Goal: Task Accomplishment & Management: Use online tool/utility

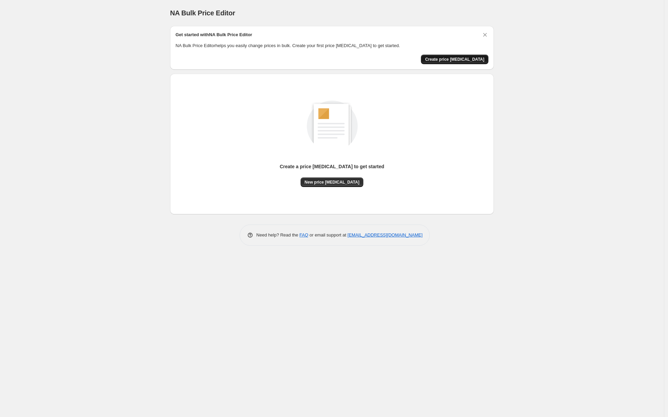
click at [453, 62] on button "Create price [MEDICAL_DATA]" at bounding box center [454, 60] width 67 height 10
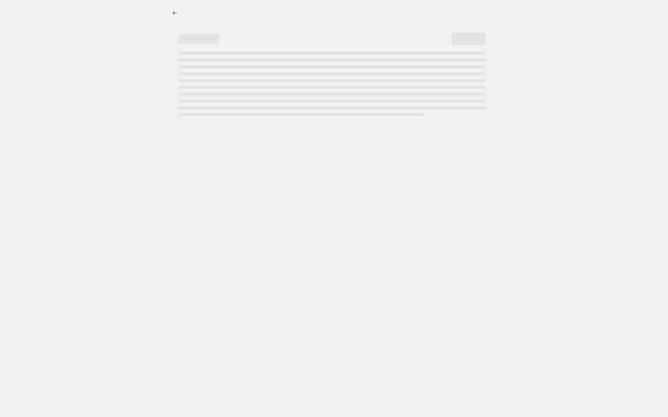
select select "percentage"
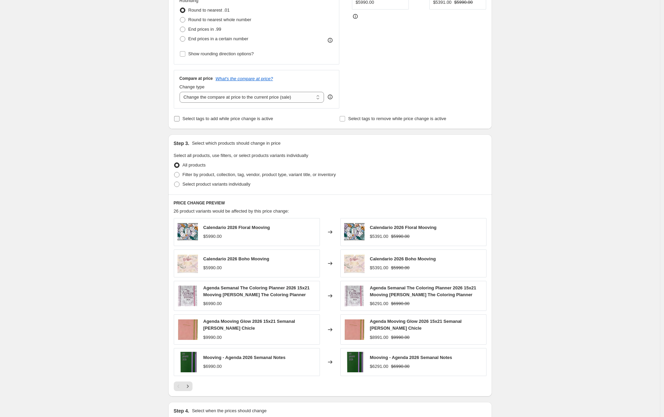
scroll to position [242, 0]
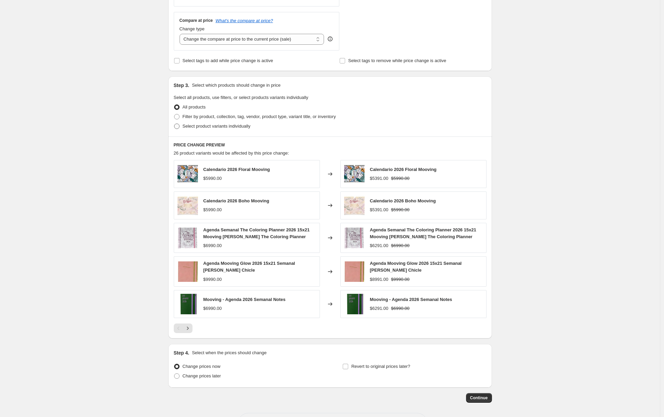
click at [251, 128] on span "Select product variants individually" at bounding box center [217, 125] width 68 height 5
click at [175, 124] on input "Select product variants individually" at bounding box center [174, 123] width 0 height 0
radio input "true"
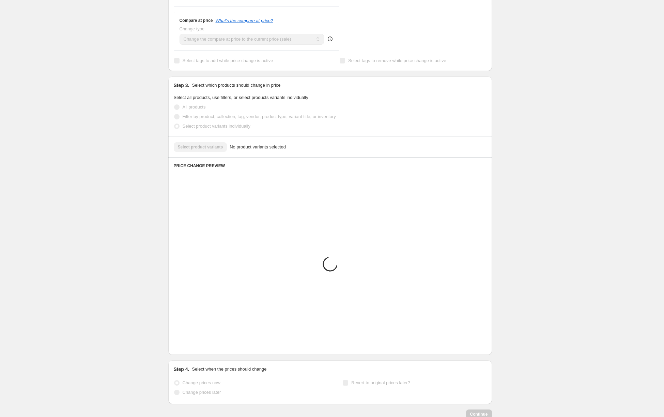
scroll to position [114, 0]
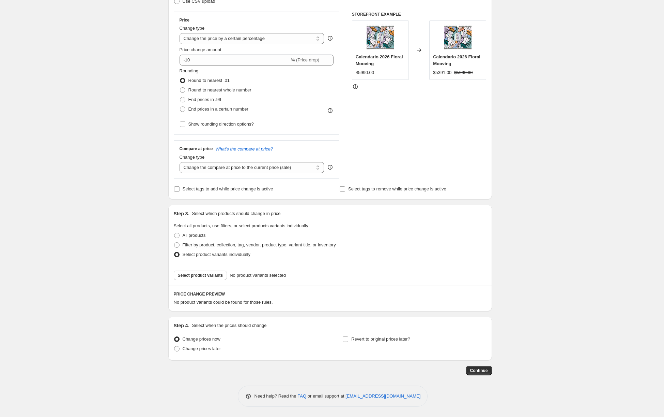
click at [210, 239] on div "All products" at bounding box center [330, 235] width 313 height 10
click at [206, 236] on span "All products" at bounding box center [194, 234] width 23 height 5
click at [175, 233] on input "All products" at bounding box center [174, 232] width 0 height 0
radio input "true"
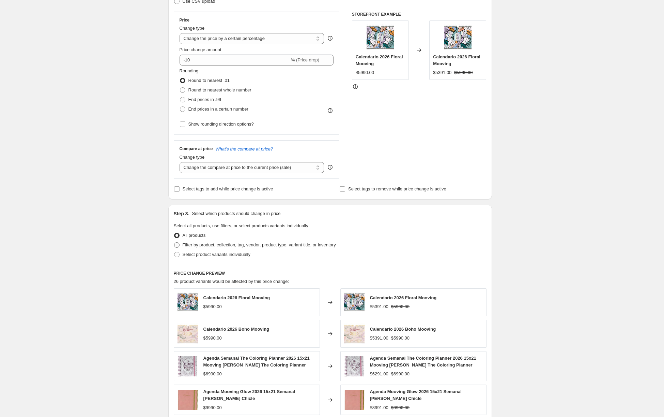
scroll to position [269, 0]
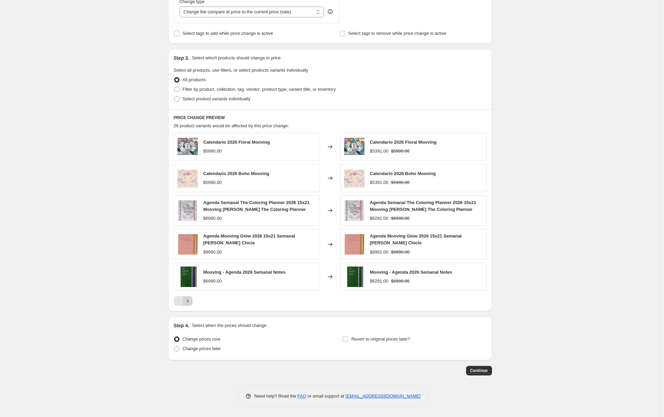
click at [193, 302] on button "Next" at bounding box center [188, 301] width 10 height 10
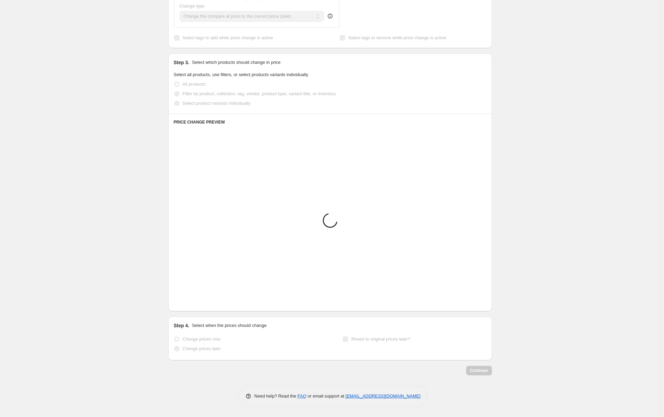
scroll to position [265, 0]
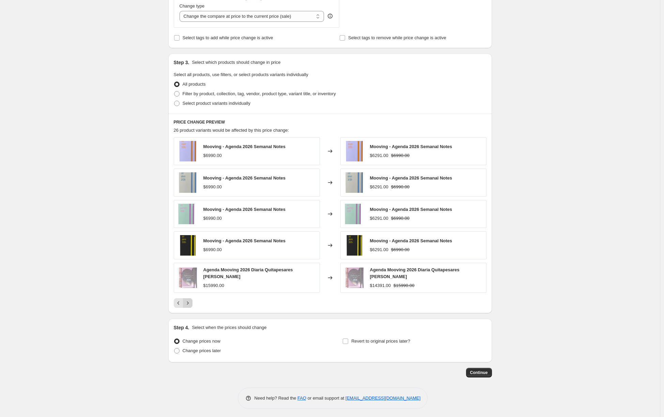
click at [190, 299] on icon "Next" at bounding box center [187, 302] width 7 height 7
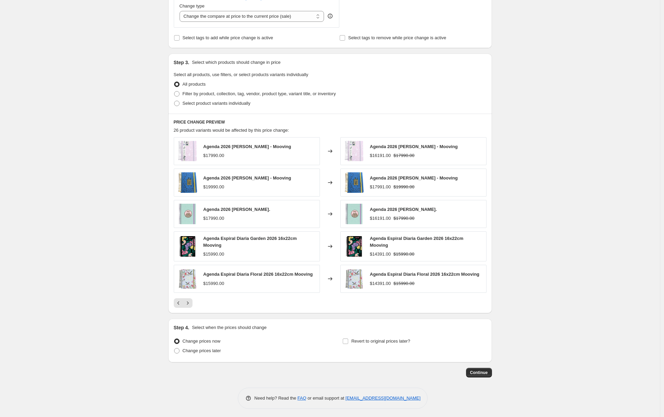
click at [283, 190] on div "$19990.00" at bounding box center [247, 186] width 88 height 7
click at [223, 183] on div "Agenda 2026 [PERSON_NAME] - Mooving $19990.00" at bounding box center [247, 183] width 88 height 16
click at [198, 179] on img at bounding box center [188, 182] width 20 height 20
click at [399, 181] on div "Agenda 2026 [PERSON_NAME] - Mooving" at bounding box center [414, 178] width 88 height 7
click at [422, 182] on div "Agenda 2026 [PERSON_NAME] - Mooving $17991.00 $19990.00" at bounding box center [414, 183] width 88 height 16
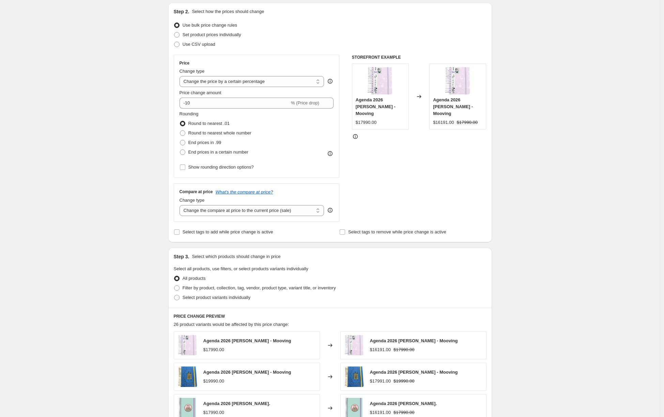
scroll to position [147, 0]
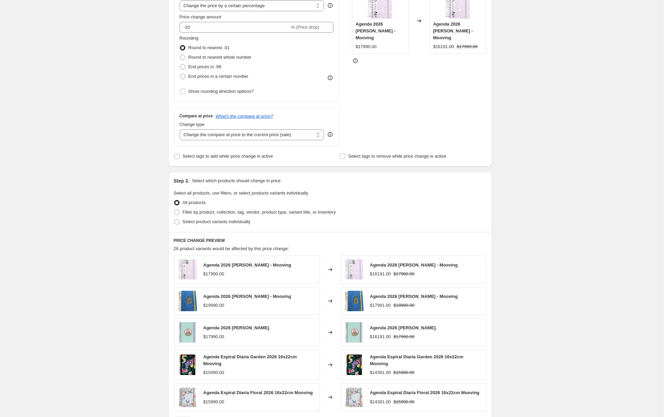
click at [224, 274] on div "$17990.00" at bounding box center [213, 273] width 21 height 7
click at [363, 269] on img at bounding box center [354, 269] width 20 height 20
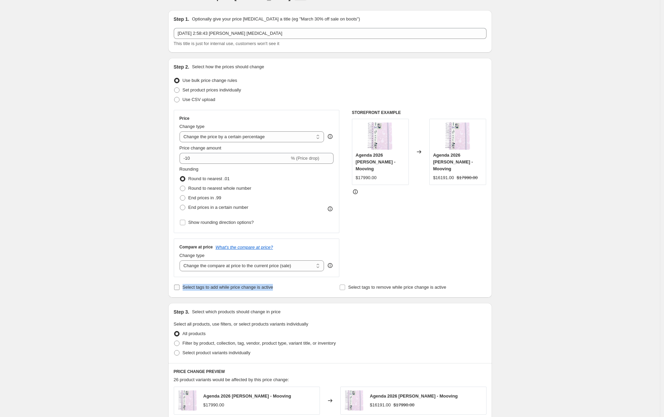
drag, startPoint x: 282, startPoint y: 285, endPoint x: 185, endPoint y: 287, distance: 96.2
click at [185, 287] on div "Select tags to add while price change is active" at bounding box center [247, 287] width 147 height 10
copy span "Select tags to add while price change is active"
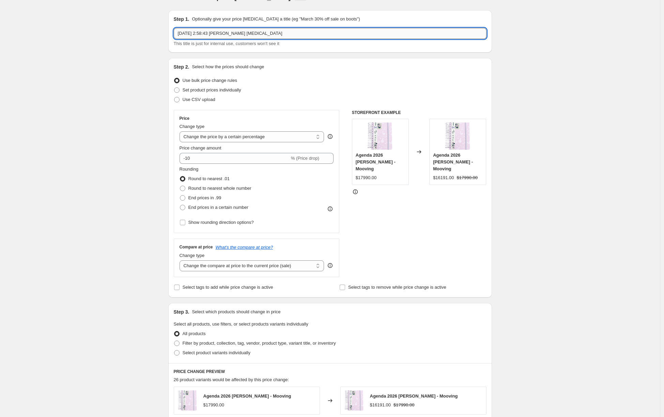
click at [250, 38] on input "[DATE] 2:58:43 [PERSON_NAME] [MEDICAL_DATA]" at bounding box center [330, 33] width 313 height 11
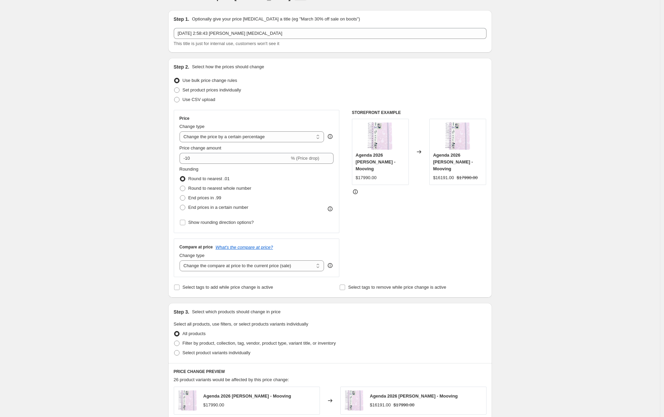
click at [291, 84] on div "Use bulk price change rules" at bounding box center [330, 81] width 313 height 10
drag, startPoint x: 459, startPoint y: 288, endPoint x: 350, endPoint y: 288, distance: 108.7
click at [350, 288] on div "Select tags to remove while price change is active" at bounding box center [413, 287] width 147 height 10
copy span "Select tags to remove while price change is active"
click at [345, 286] on input "Select tags to remove while price change is active" at bounding box center [342, 286] width 5 height 5
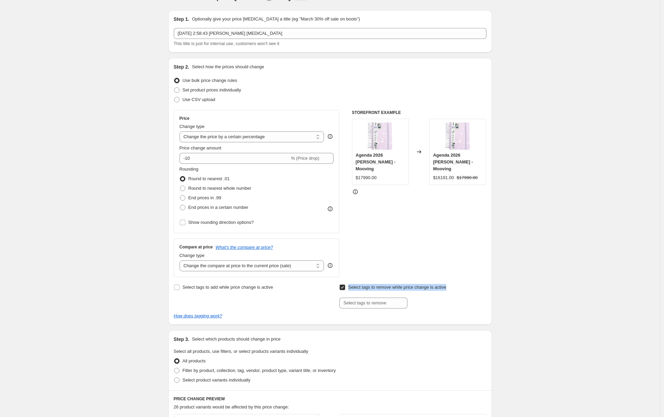
click at [345, 286] on input "Select tags to remove while price change is active" at bounding box center [342, 286] width 5 height 5
checkbox input "false"
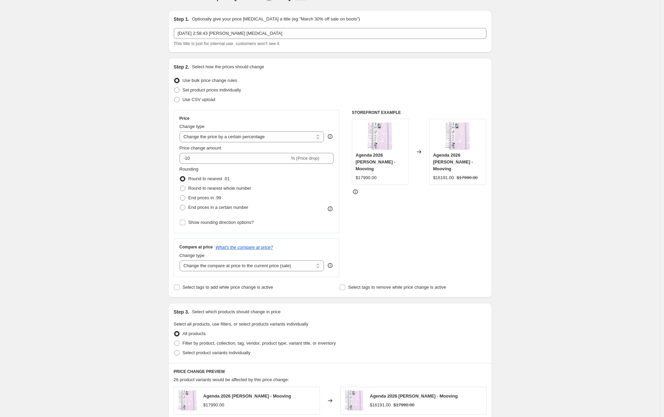
click at [331, 209] on icon at bounding box center [330, 209] width 1 height 2
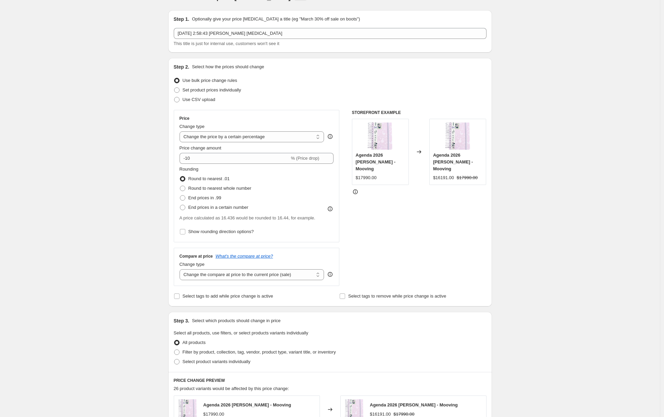
click at [331, 209] on icon at bounding box center [330, 209] width 1 height 2
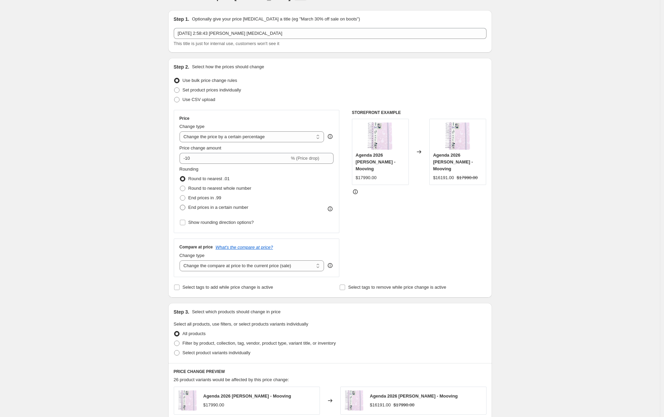
click at [214, 212] on label "End prices in a certain number" at bounding box center [214, 207] width 69 height 10
click at [180, 205] on input "End prices in a certain number" at bounding box center [180, 205] width 0 height 0
radio input "true"
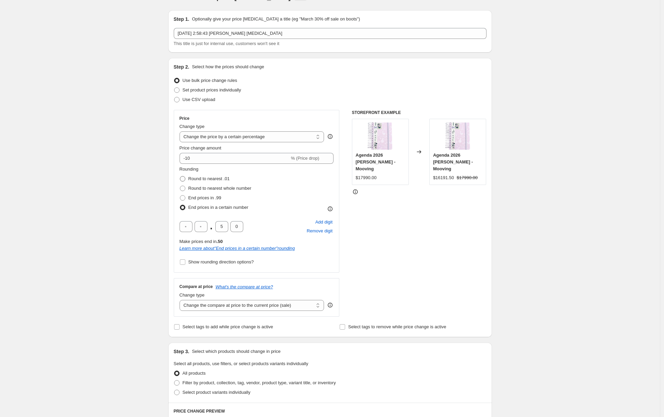
click at [205, 180] on span "Round to nearest .01" at bounding box center [208, 178] width 41 height 5
click at [180, 176] on input "Round to nearest .01" at bounding box center [180, 176] width 0 height 0
radio input "true"
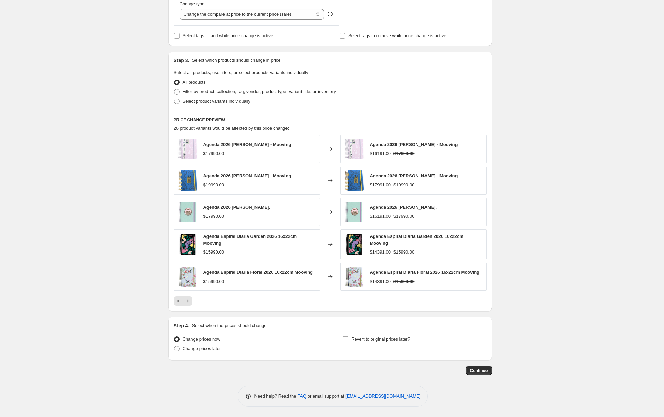
scroll to position [229, 0]
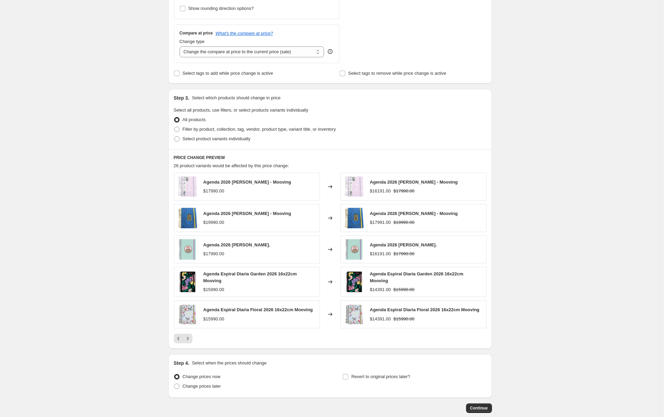
click at [273, 221] on div "$19990.00" at bounding box center [247, 222] width 88 height 7
click at [369, 225] on div "Agenda 2026 [PERSON_NAME] - Mooving $17991.00 $19990.00" at bounding box center [414, 218] width 146 height 28
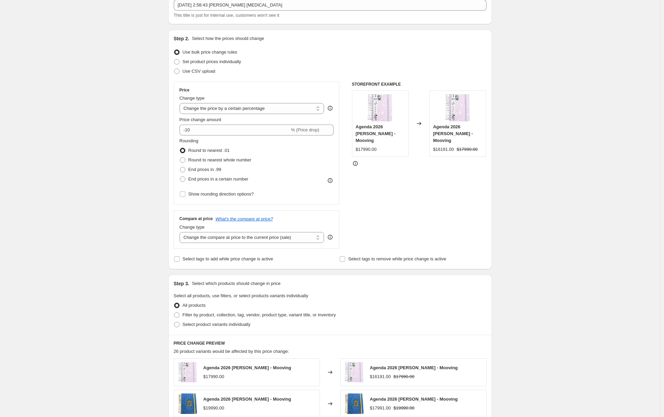
scroll to position [7, 0]
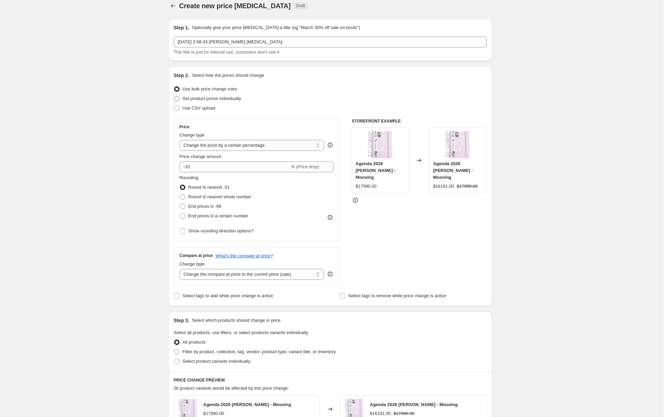
click at [223, 95] on span "Set product prices individually" at bounding box center [212, 98] width 59 height 7
click at [175, 96] on input "Set product prices individually" at bounding box center [174, 96] width 0 height 0
radio input "true"
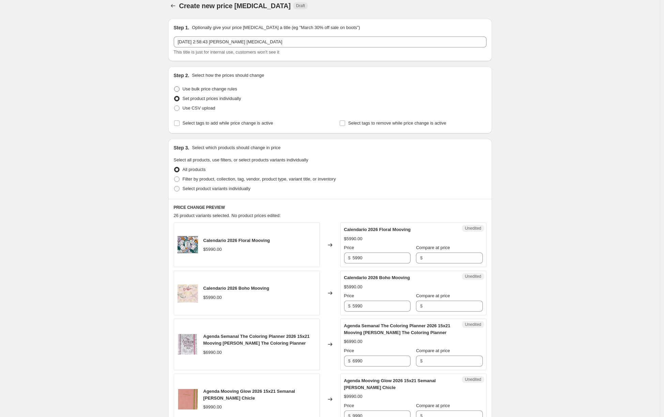
click at [216, 91] on span "Use bulk price change rules" at bounding box center [210, 88] width 55 height 5
click at [175, 87] on input "Use bulk price change rules" at bounding box center [174, 86] width 0 height 0
radio input "true"
select select "percentage"
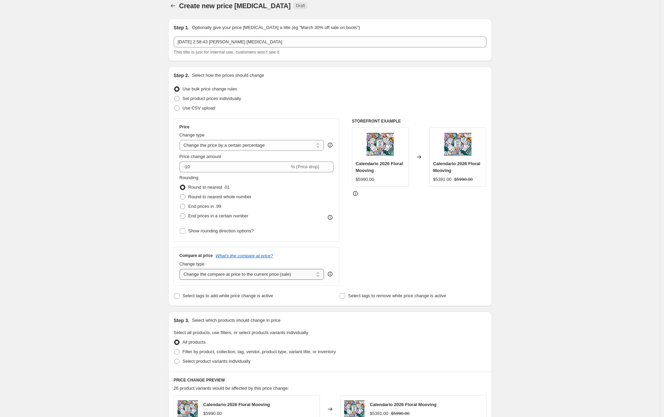
scroll to position [150, 0]
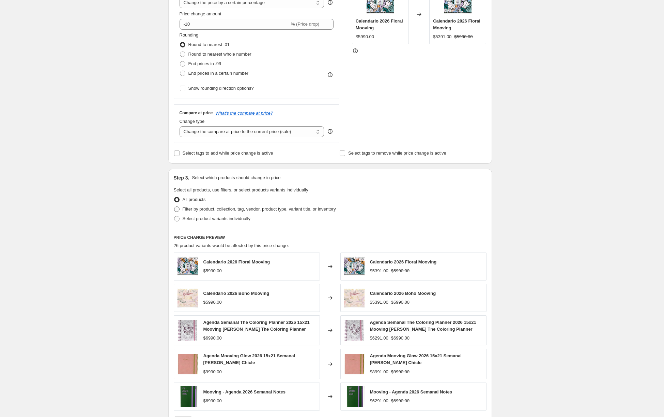
click at [244, 207] on span "Filter by product, collection, tag, vendor, product type, variant title, or inv…" at bounding box center [259, 208] width 153 height 5
click at [175, 207] on input "Filter by product, collection, tag, vendor, product type, variant title, or inv…" at bounding box center [174, 206] width 0 height 0
radio input "true"
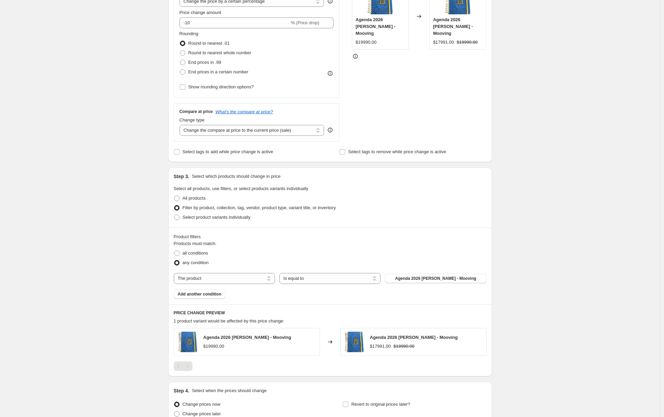
scroll to position [190, 0]
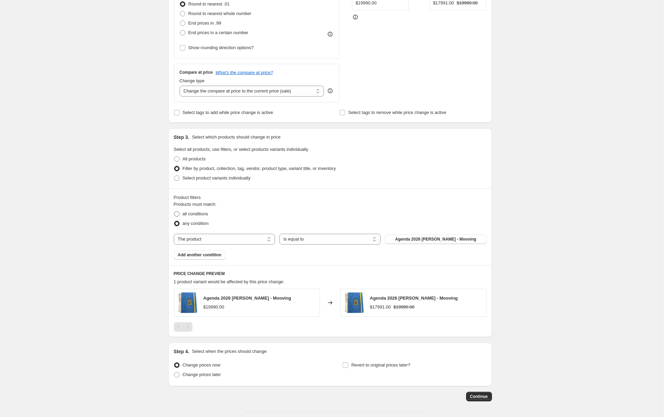
click at [191, 212] on span "all conditions" at bounding box center [196, 213] width 26 height 5
click at [175, 211] on input "all conditions" at bounding box center [174, 211] width 0 height 0
radio input "true"
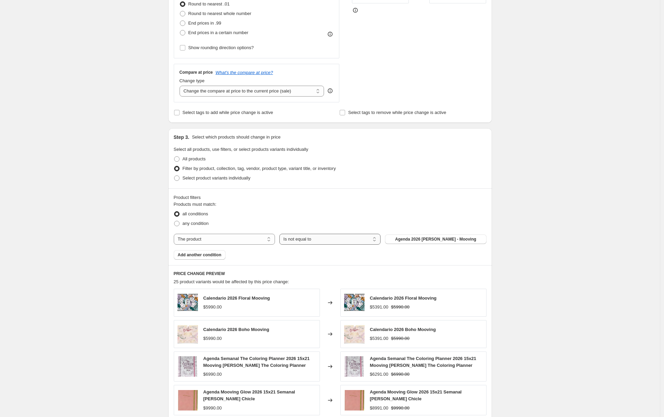
select select "equal"
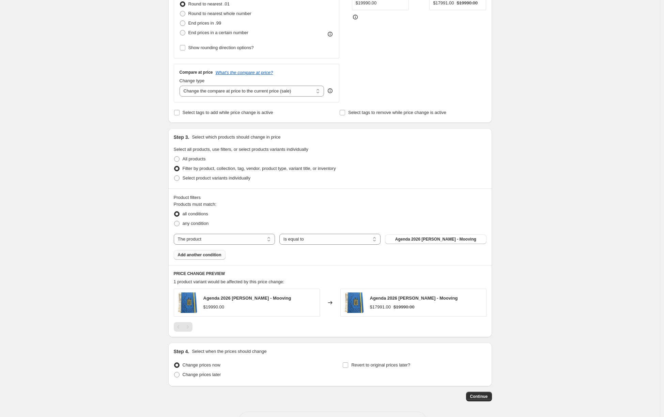
click at [217, 256] on span "Add another condition" at bounding box center [200, 254] width 44 height 5
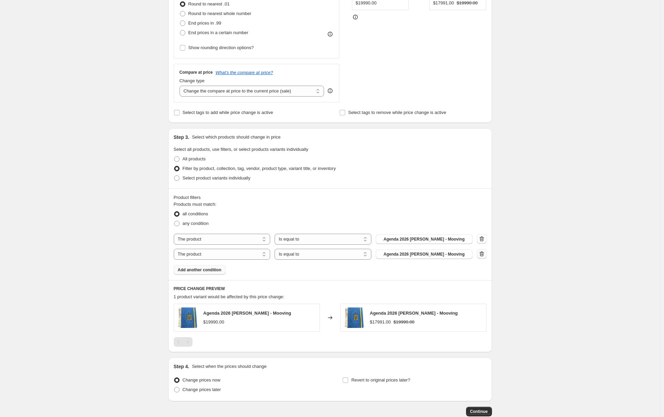
click at [485, 253] on icon "button" at bounding box center [482, 253] width 7 height 7
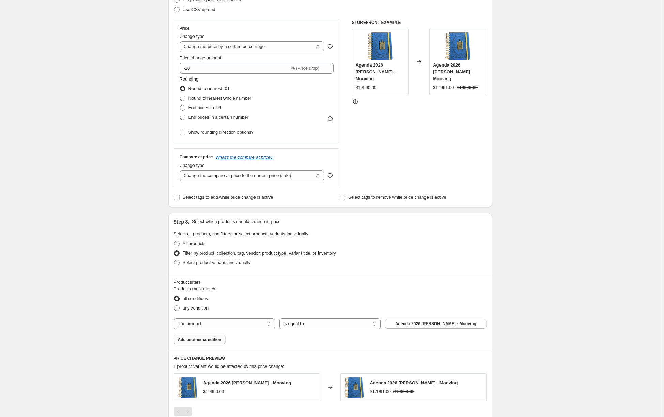
scroll to position [118, 0]
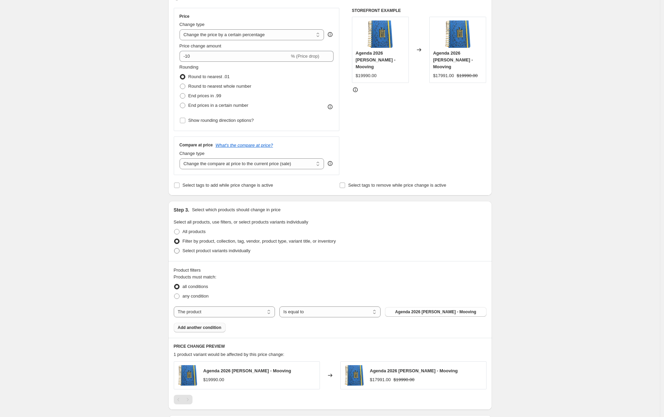
click at [243, 252] on span "Select product variants individually" at bounding box center [217, 250] width 68 height 5
click at [175, 248] on input "Select product variants individually" at bounding box center [174, 248] width 0 height 0
radio input "true"
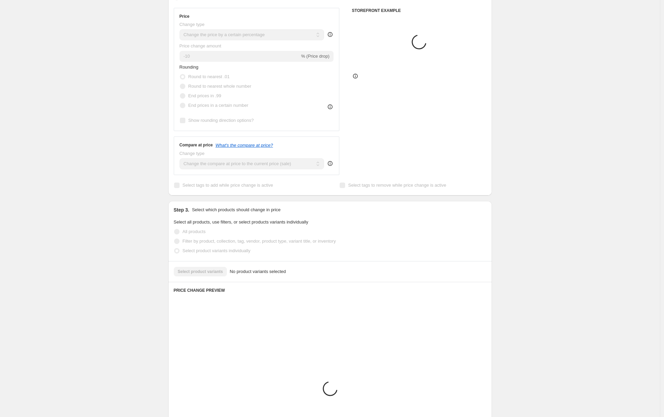
scroll to position [114, 0]
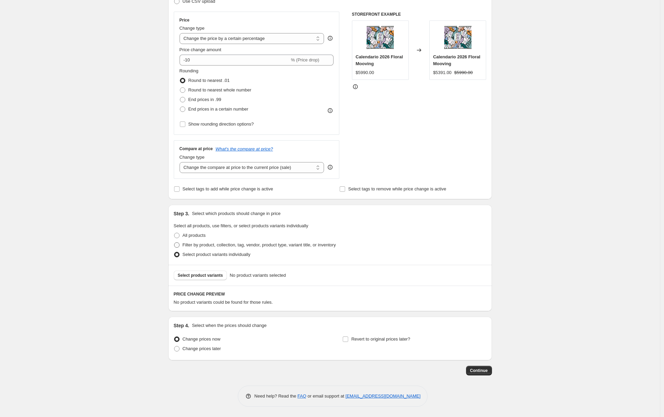
click at [242, 247] on span "Filter by product, collection, tag, vendor, product type, variant title, or inv…" at bounding box center [259, 244] width 153 height 5
click at [175, 242] on input "Filter by product, collection, tag, vendor, product type, variant title, or inv…" at bounding box center [174, 242] width 0 height 0
radio input "true"
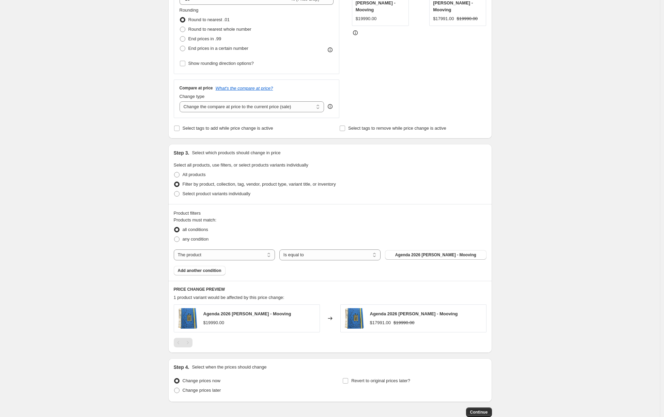
scroll to position [216, 0]
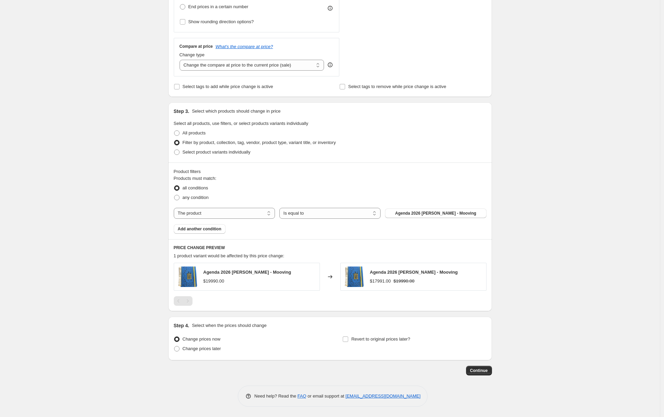
drag, startPoint x: 222, startPoint y: 288, endPoint x: 224, endPoint y: 283, distance: 5.4
click at [222, 288] on div "Agenda 2026 [PERSON_NAME] - Mooving $19990.00" at bounding box center [247, 276] width 146 height 28
click at [224, 281] on div "$19990.00" at bounding box center [213, 280] width 21 height 7
click at [375, 278] on div "$17991.00" at bounding box center [380, 280] width 21 height 7
click at [410, 214] on span "Agenda 2026 [PERSON_NAME] - Mooving" at bounding box center [435, 212] width 81 height 5
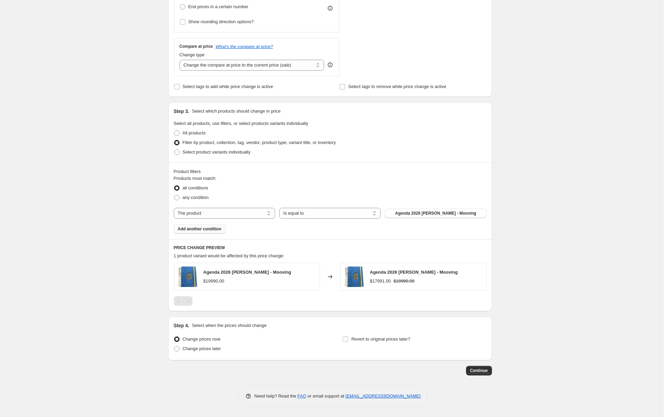
click at [210, 231] on span "Add another condition" at bounding box center [200, 228] width 44 height 5
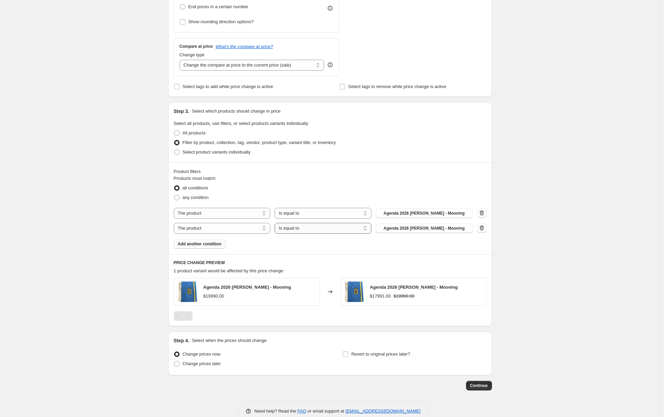
select select "not_equal"
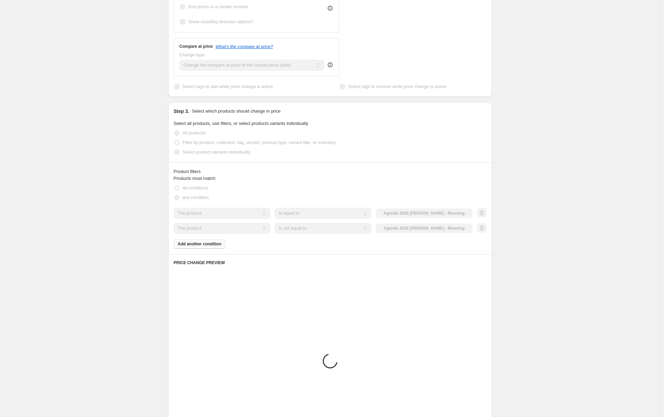
scroll to position [185, 0]
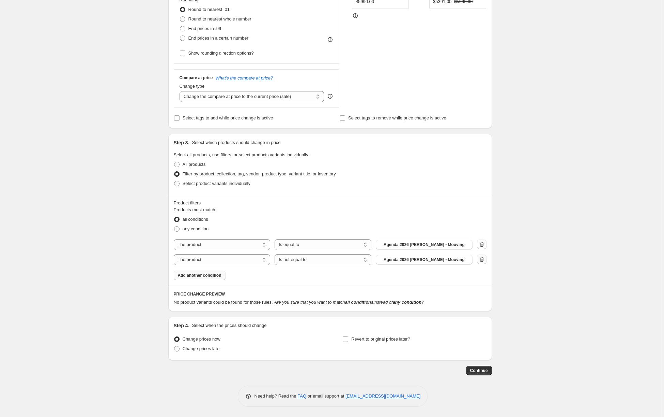
click at [481, 261] on icon "button" at bounding box center [482, 259] width 7 height 7
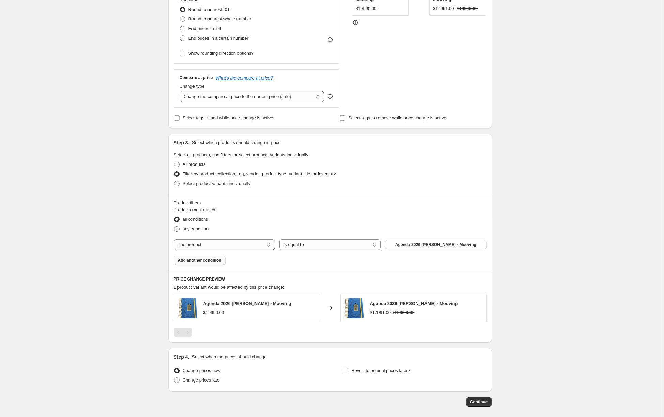
click at [201, 231] on span "any condition" at bounding box center [196, 228] width 26 height 5
click at [175, 226] on input "any condition" at bounding box center [174, 226] width 0 height 0
radio input "true"
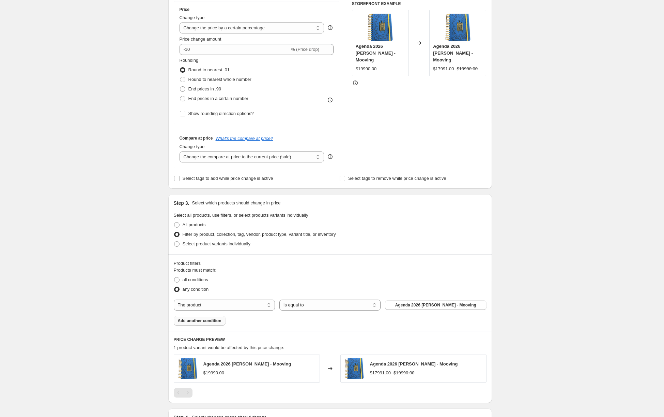
scroll to position [67, 0]
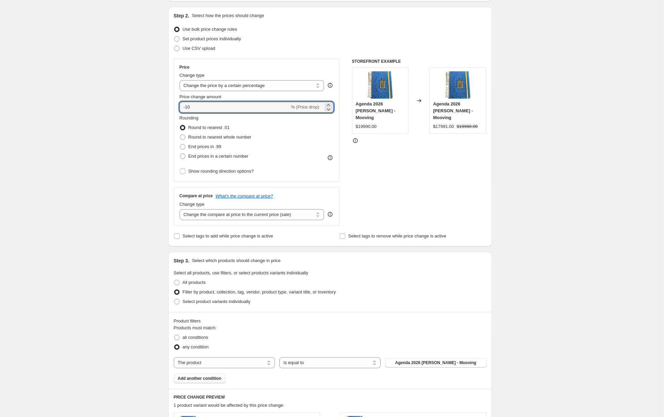
drag, startPoint x: 215, startPoint y: 107, endPoint x: 175, endPoint y: 107, distance: 39.9
click at [175, 107] on div "Step 2. Select how the prices should change Use bulk price change rules Set pro…" at bounding box center [330, 126] width 324 height 239
type input "0"
click at [455, 185] on div "STOREFRONT EXAMPLE Agenda 2026 [PERSON_NAME] - Mooving $19990.00 Changed to Age…" at bounding box center [419, 142] width 135 height 167
click at [187, 34] on label "Set product prices individually" at bounding box center [207, 39] width 67 height 10
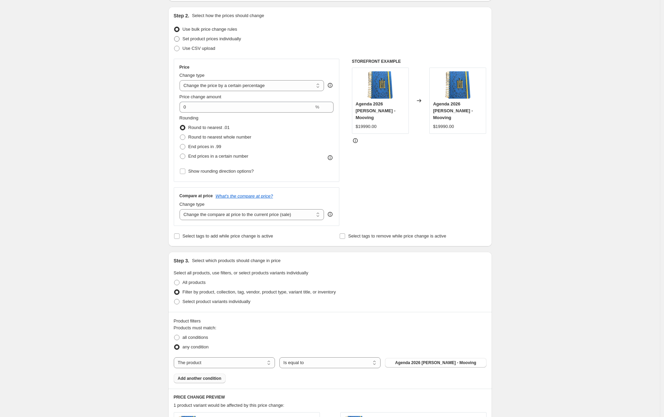
click at [175, 36] on input "Set product prices individually" at bounding box center [174, 36] width 0 height 0
radio input "true"
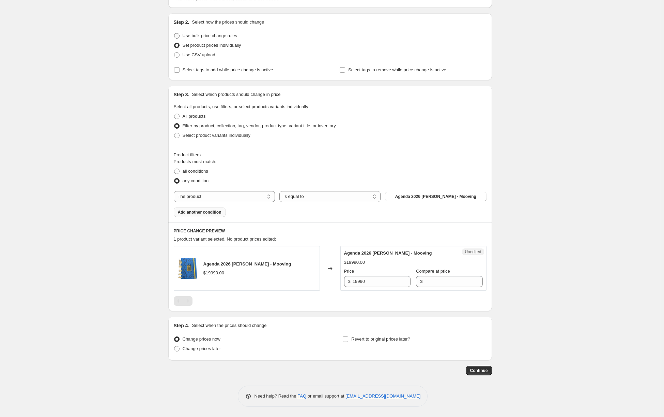
scroll to position [60, 0]
click at [210, 37] on span "Use bulk price change rules" at bounding box center [210, 35] width 55 height 5
click at [175, 33] on input "Use bulk price change rules" at bounding box center [174, 33] width 0 height 0
radio input "true"
select select "percentage"
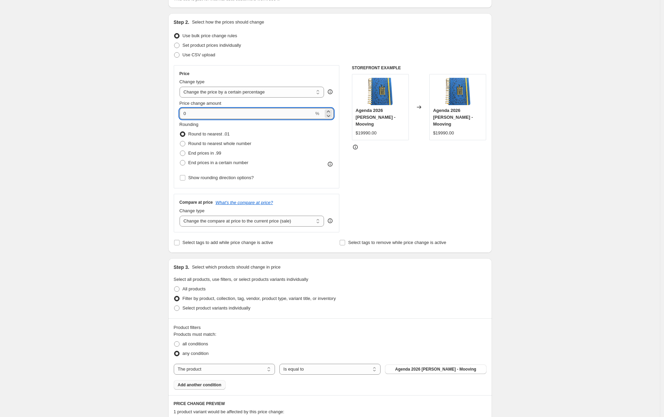
click at [222, 116] on input "0" at bounding box center [247, 113] width 135 height 11
type input "10"
click at [359, 293] on div "Filter by product, collection, tag, vendor, product type, variant title, or inv…" at bounding box center [330, 298] width 313 height 10
drag, startPoint x: 292, startPoint y: 267, endPoint x: 192, endPoint y: 268, distance: 99.5
click at [192, 268] on div "Step 3. Select which products should change in price" at bounding box center [330, 266] width 313 height 7
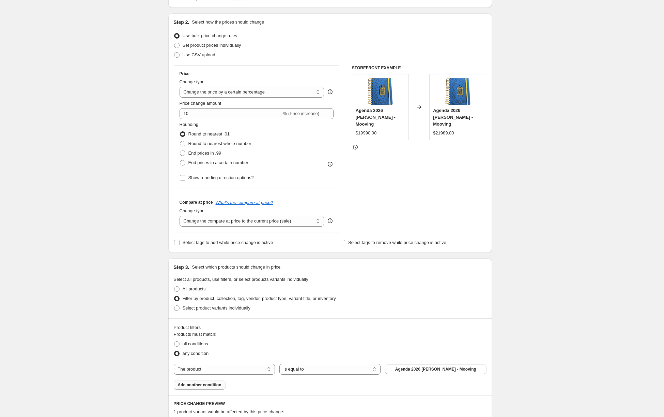
click at [257, 287] on div "All products" at bounding box center [330, 289] width 313 height 10
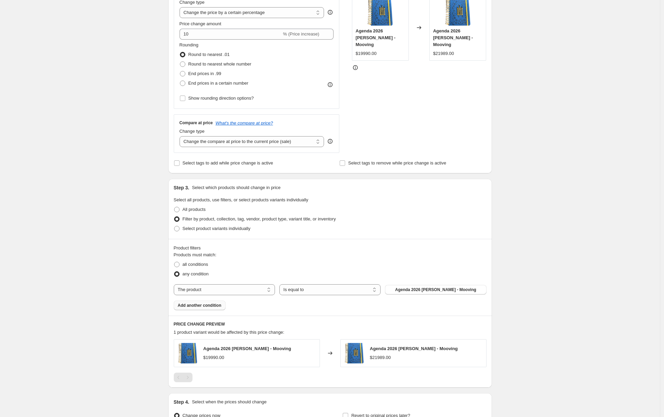
scroll to position [84, 0]
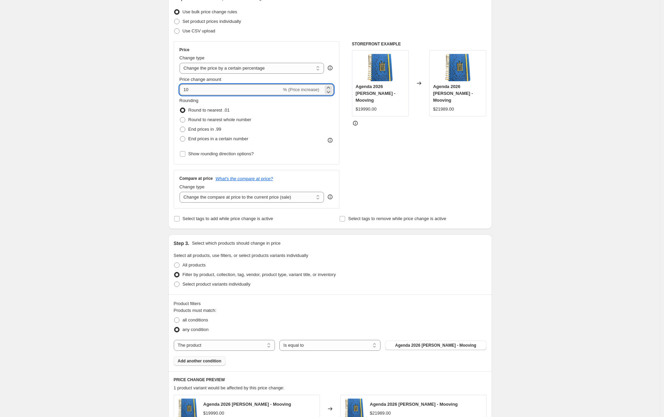
click at [251, 90] on input "10" at bounding box center [231, 89] width 102 height 11
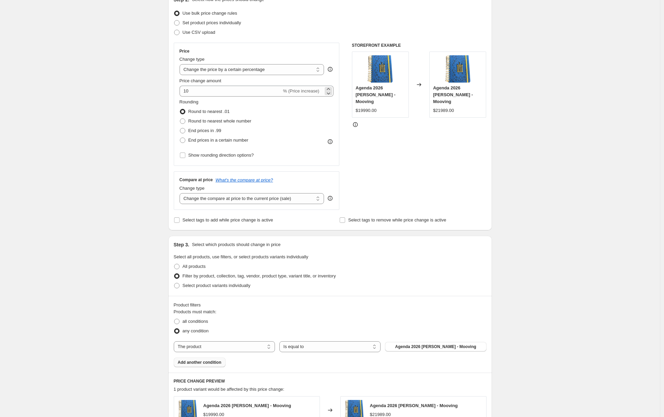
scroll to position [81, 0]
click at [196, 325] on span "all conditions" at bounding box center [196, 322] width 26 height 5
click at [175, 320] on input "all conditions" at bounding box center [174, 320] width 0 height 0
radio input "true"
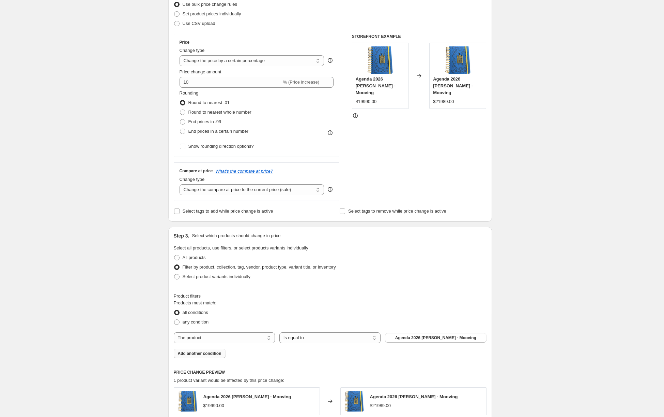
scroll to position [0, 0]
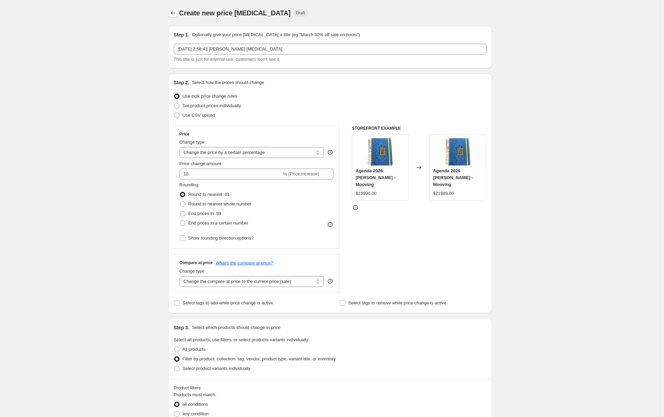
click at [175, 14] on icon "Price change jobs" at bounding box center [173, 13] width 7 height 7
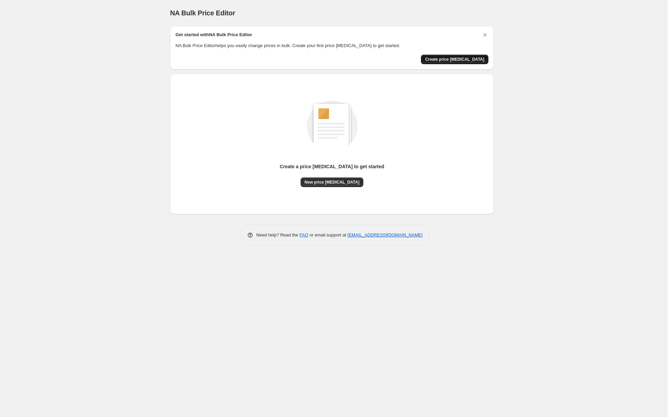
click at [448, 63] on button "Create price [MEDICAL_DATA]" at bounding box center [454, 60] width 67 height 10
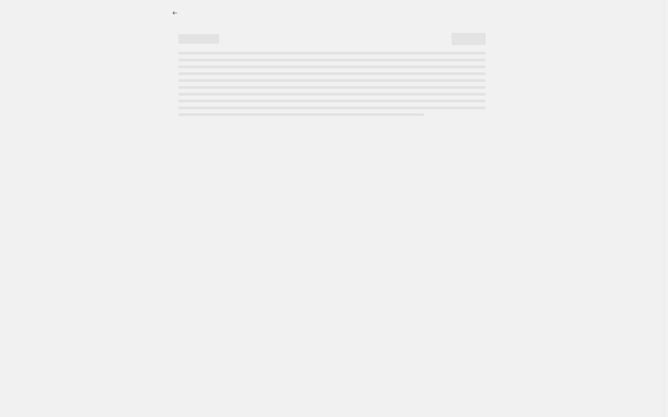
select select "percentage"
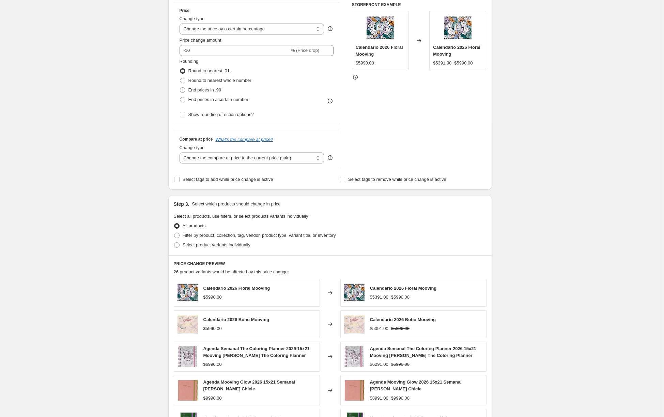
scroll to position [186, 0]
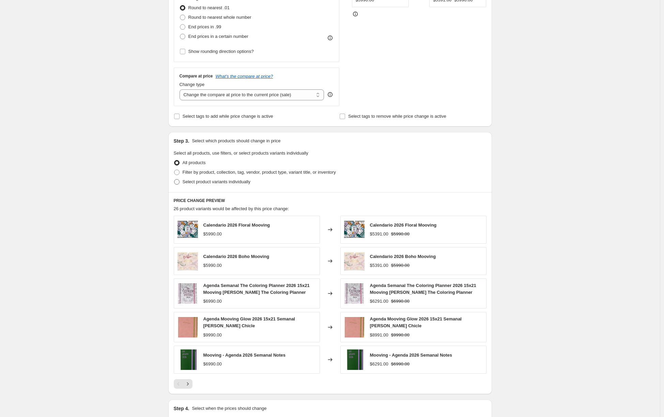
click at [206, 180] on span "Select product variants individually" at bounding box center [217, 181] width 68 height 5
click at [175, 179] on input "Select product variants individually" at bounding box center [174, 179] width 0 height 0
radio input "true"
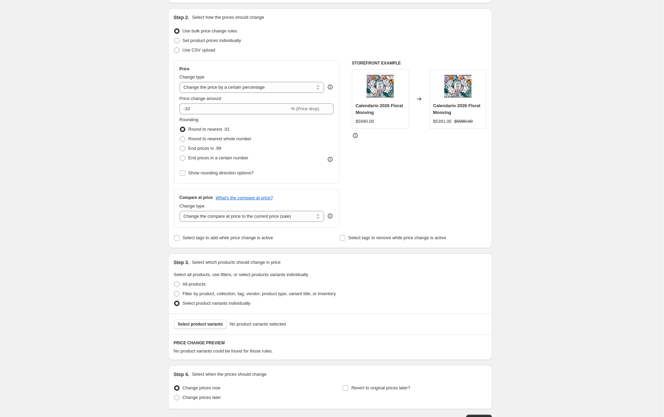
scroll to position [114, 0]
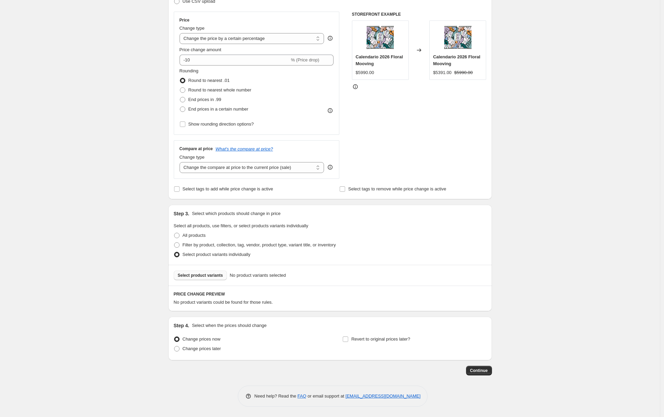
click at [220, 276] on span "Select product variants" at bounding box center [200, 274] width 45 height 5
click at [249, 245] on span "Filter by product, collection, tag, vendor, product type, variant title, or inv…" at bounding box center [259, 244] width 153 height 5
click at [175, 242] on input "Filter by product, collection, tag, vendor, product type, variant title, or inv…" at bounding box center [174, 242] width 0 height 0
radio input "true"
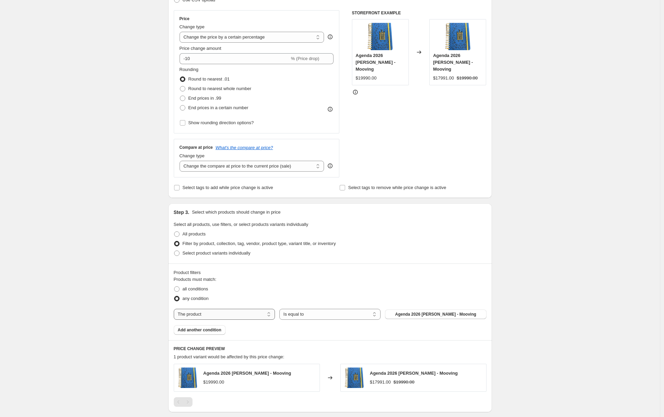
scroll to position [117, 0]
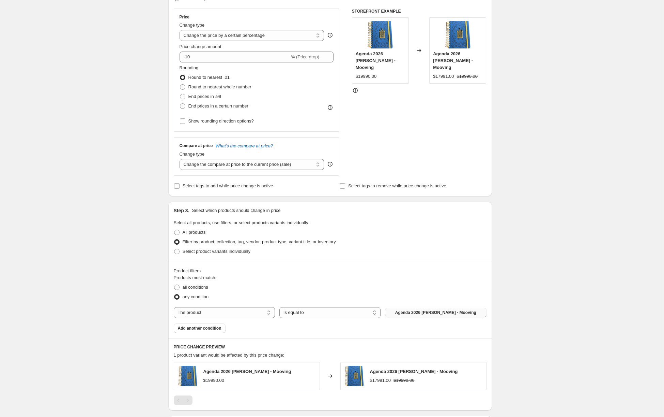
click at [457, 310] on span "Agenda 2026 [PERSON_NAME] - Mooving" at bounding box center [435, 312] width 81 height 5
click at [258, 250] on div "Select product variants individually" at bounding box center [330, 250] width 313 height 10
click at [251, 249] on span "Select product variants individually" at bounding box center [217, 249] width 68 height 5
click at [175, 247] on input "Select product variants individually" at bounding box center [174, 247] width 0 height 0
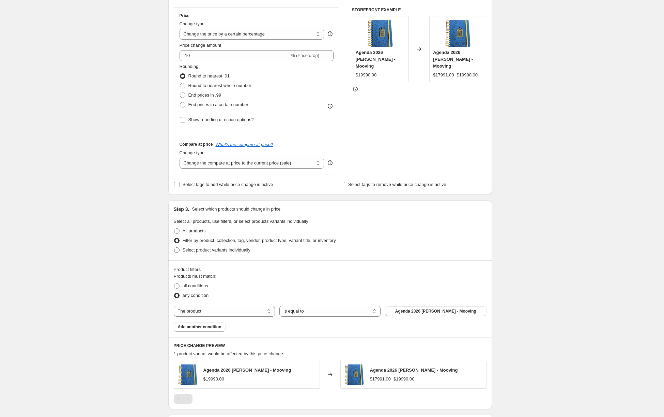
radio input "true"
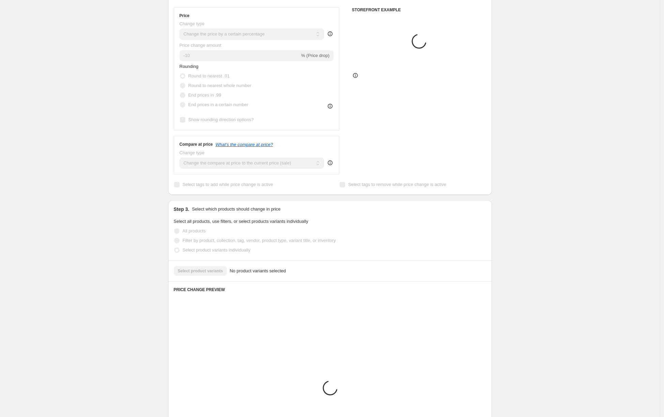
scroll to position [114, 0]
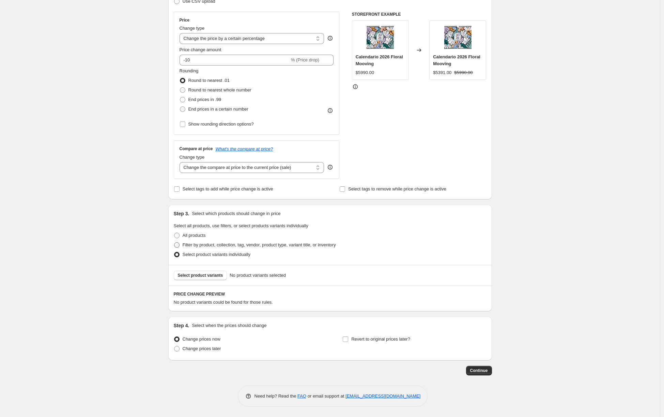
click at [256, 247] on span "Filter by product, collection, tag, vendor, product type, variant title, or inv…" at bounding box center [259, 244] width 153 height 5
click at [175, 242] on input "Filter by product, collection, tag, vendor, product type, variant title, or inv…" at bounding box center [174, 242] width 0 height 0
radio input "true"
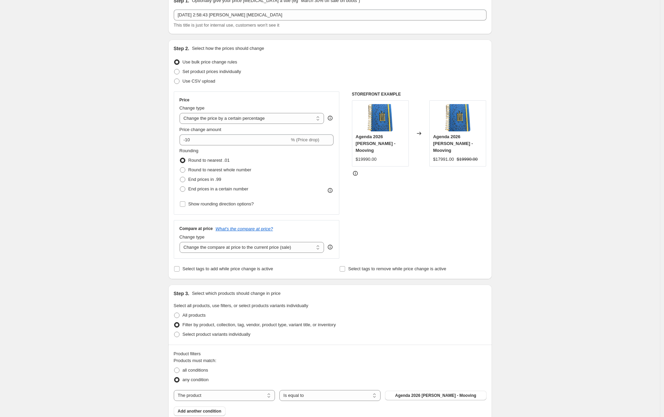
scroll to position [47, 0]
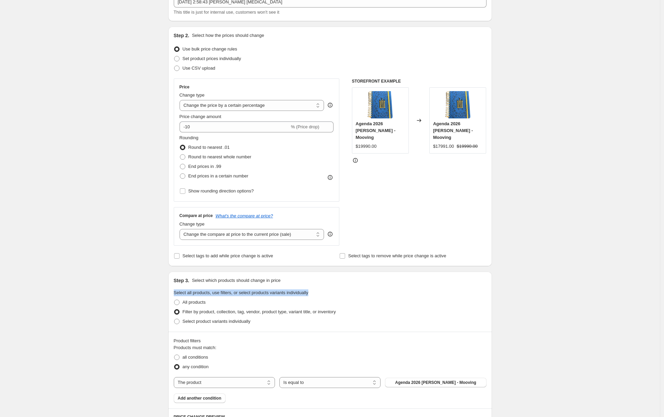
drag, startPoint x: 320, startPoint y: 295, endPoint x: 170, endPoint y: 287, distance: 150.5
click at [170, 287] on div "Step 3. Select which products should change in price Select all products, use f…" at bounding box center [330, 301] width 324 height 60
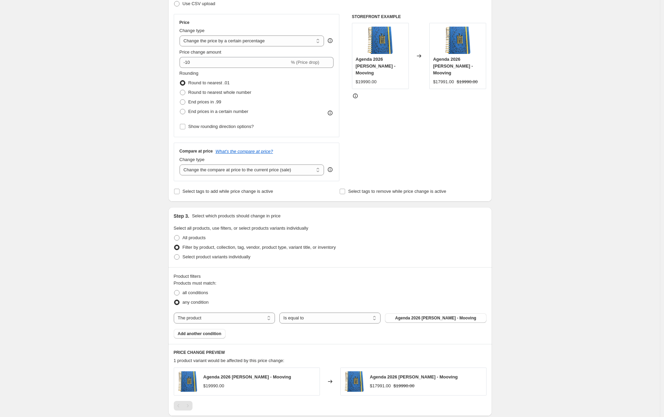
scroll to position [148, 0]
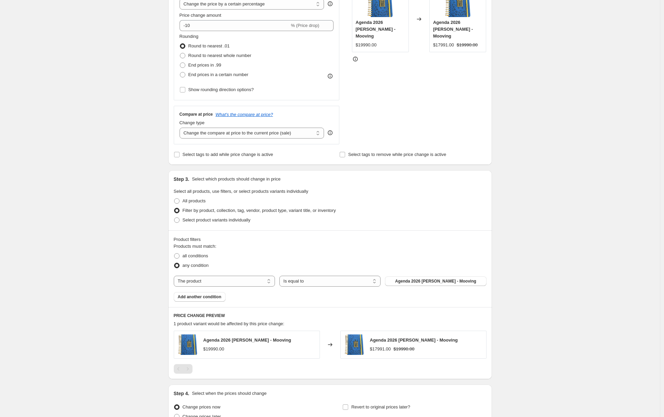
click at [214, 338] on span "Agenda 2026 [PERSON_NAME] - Mooving" at bounding box center [247, 339] width 88 height 5
click at [395, 348] on div "$17991.00 $19990.00" at bounding box center [414, 348] width 88 height 7
click at [417, 281] on span "Agenda 2026 [PERSON_NAME] - Mooving" at bounding box center [435, 280] width 81 height 5
select select "not_equal"
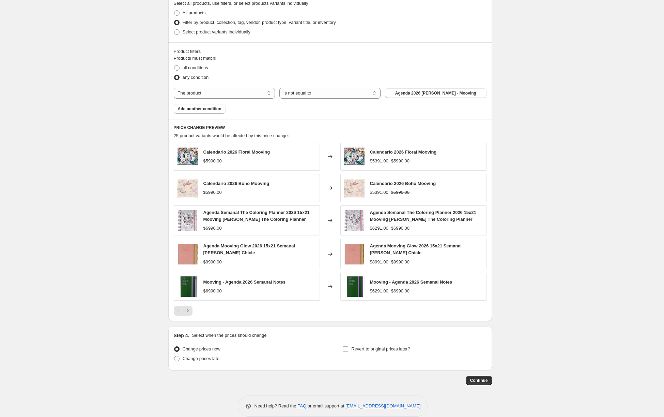
scroll to position [184, 0]
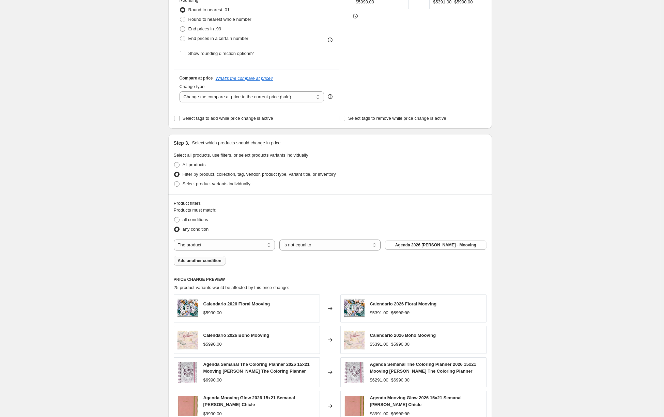
click at [213, 260] on span "Add another condition" at bounding box center [200, 260] width 44 height 5
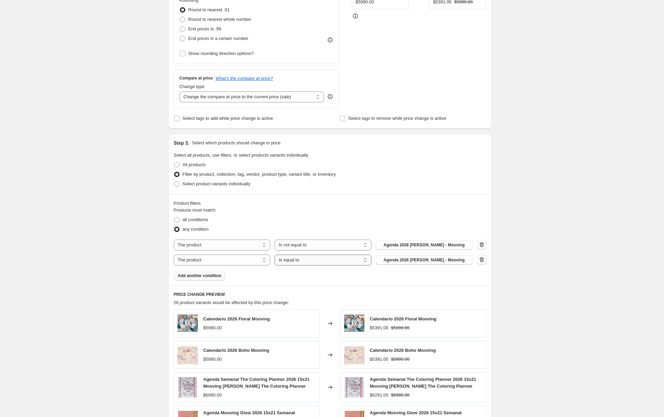
select select "not_equal"
click at [394, 261] on span "Agenda 2026 [PERSON_NAME] - Mooving" at bounding box center [424, 259] width 81 height 5
click at [215, 275] on span "Add another condition" at bounding box center [200, 275] width 44 height 5
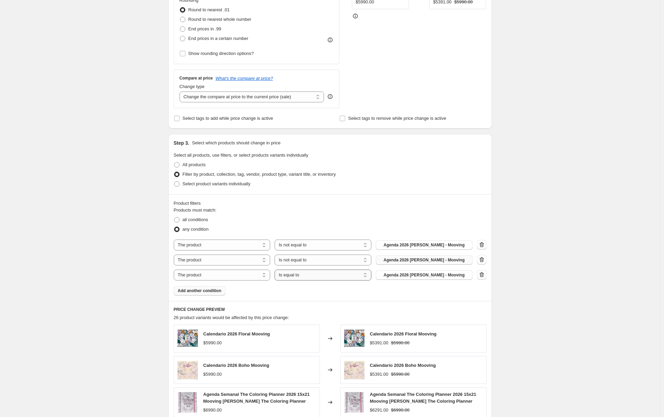
select select "not_equal"
click at [426, 274] on span "Agenda 2026 [PERSON_NAME] - Mooving" at bounding box center [424, 274] width 81 height 5
click at [225, 288] on button "Add another condition" at bounding box center [200, 291] width 52 height 10
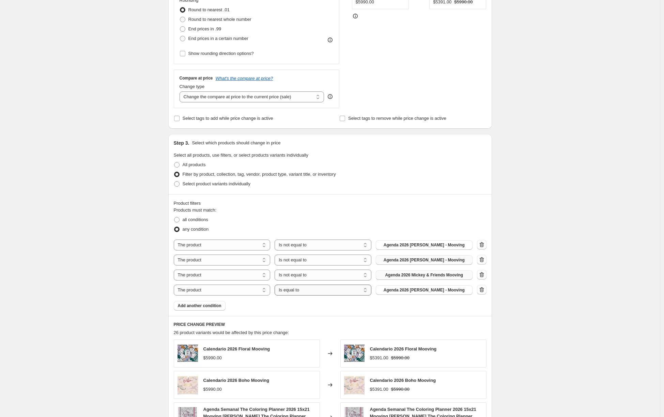
select select "not_equal"
click at [415, 289] on span "Agenda 2026 [PERSON_NAME] - Mooving" at bounding box center [424, 289] width 81 height 5
click at [200, 305] on span "Add another condition" at bounding box center [200, 305] width 44 height 5
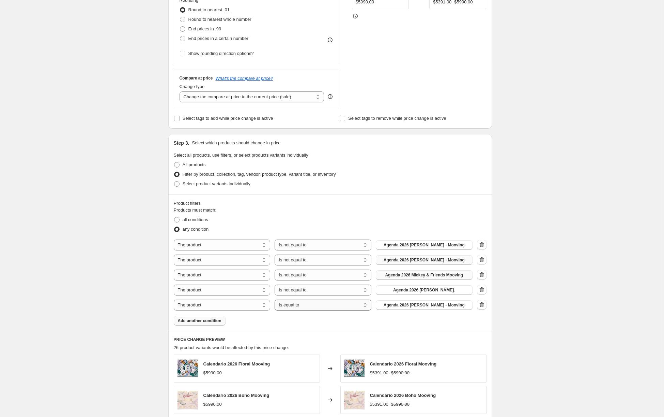
select select "not_equal"
click at [400, 305] on span "Agenda 2026 [PERSON_NAME] - Mooving" at bounding box center [424, 304] width 81 height 5
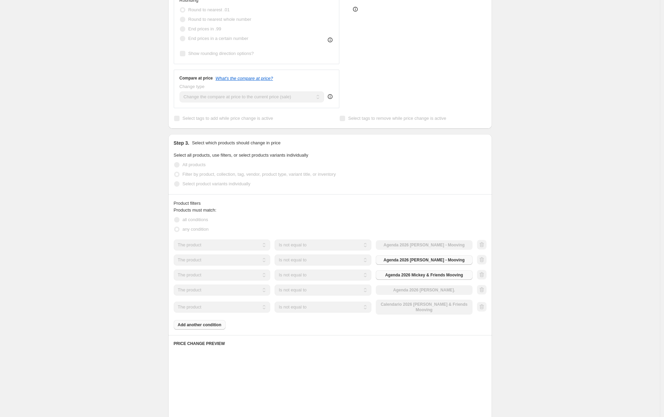
click at [203, 321] on div "Products must match: all conditions any condition The product The product's col…" at bounding box center [330, 268] width 313 height 123
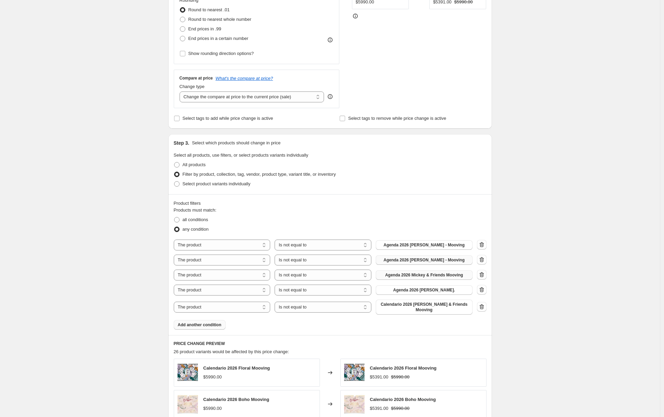
click at [205, 322] on span "Add another condition" at bounding box center [200, 324] width 44 height 5
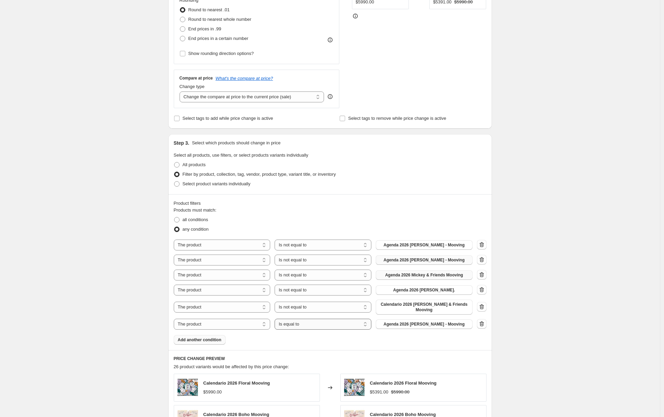
select select "not_equal"
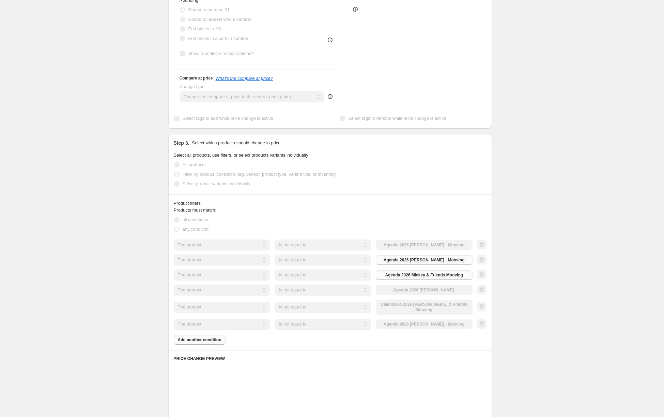
click at [425, 318] on div "The product The product's collection The product's vendor The product's status …" at bounding box center [323, 323] width 299 height 11
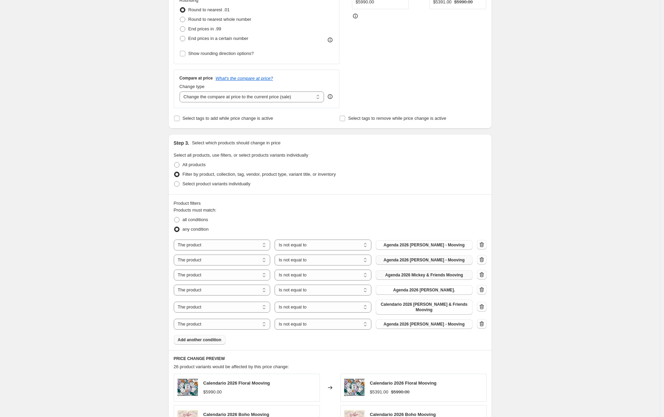
click at [425, 321] on span "Agenda 2026 [PERSON_NAME] - Mooving" at bounding box center [424, 323] width 81 height 5
click at [215, 337] on span "Add another condition" at bounding box center [200, 339] width 44 height 5
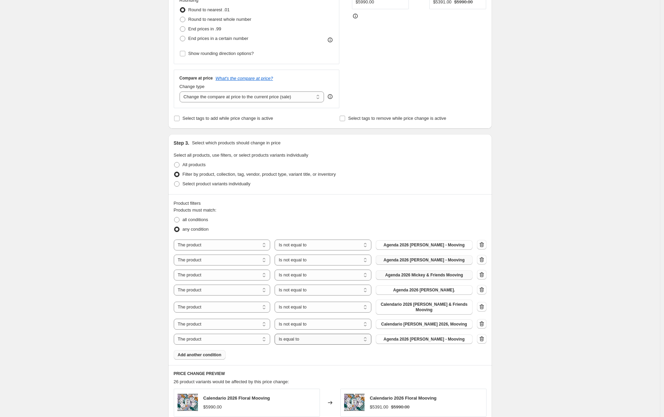
select select "not_equal"
click at [404, 336] on span "Agenda 2026 [PERSON_NAME] - Mooving" at bounding box center [424, 338] width 81 height 5
click at [213, 352] on span "Add another condition" at bounding box center [200, 354] width 44 height 5
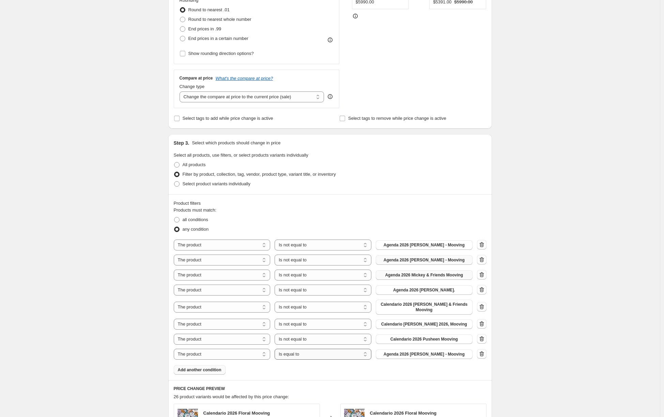
select select "not_equal"
click at [413, 351] on span "Agenda 2026 [PERSON_NAME] - Mooving" at bounding box center [424, 353] width 81 height 5
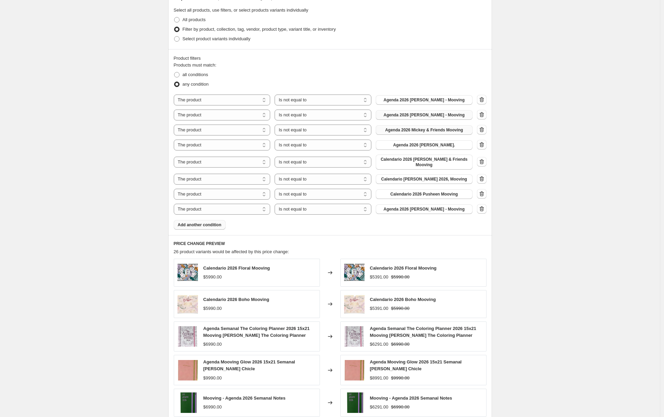
scroll to position [451, 0]
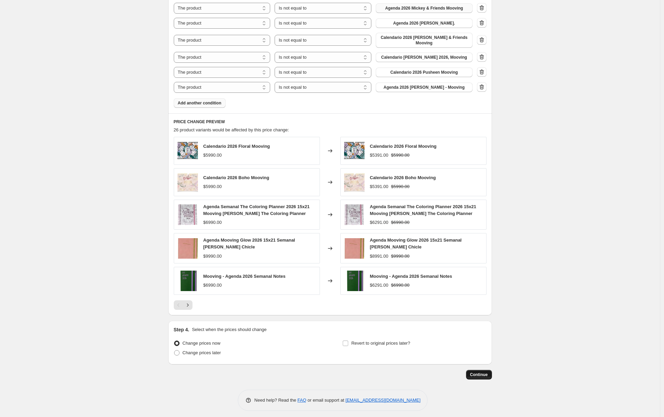
click at [480, 372] on span "Continue" at bounding box center [479, 374] width 18 height 5
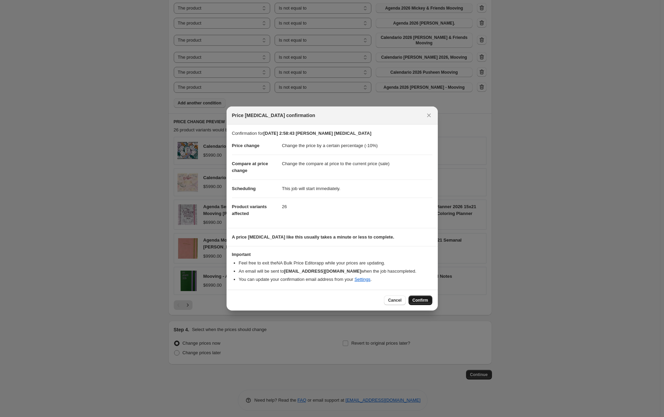
click at [413, 301] on span "Confirm" at bounding box center [421, 299] width 16 height 5
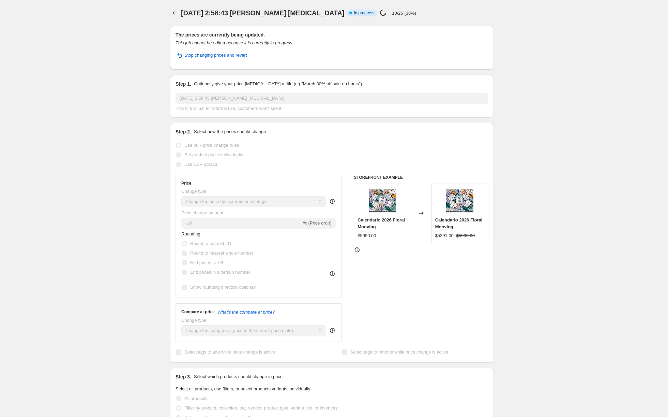
select select "percentage"
select select "not_equal"
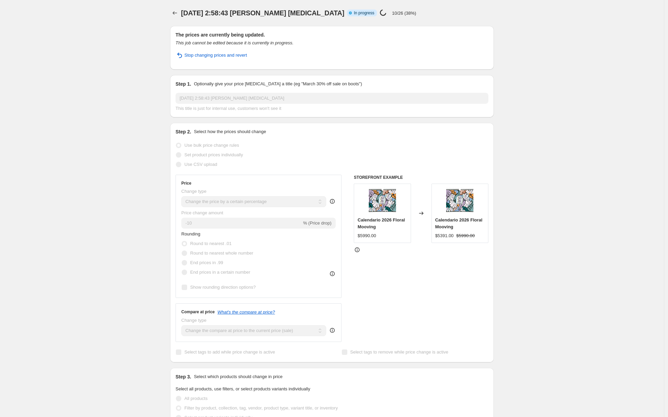
select select "not_equal"
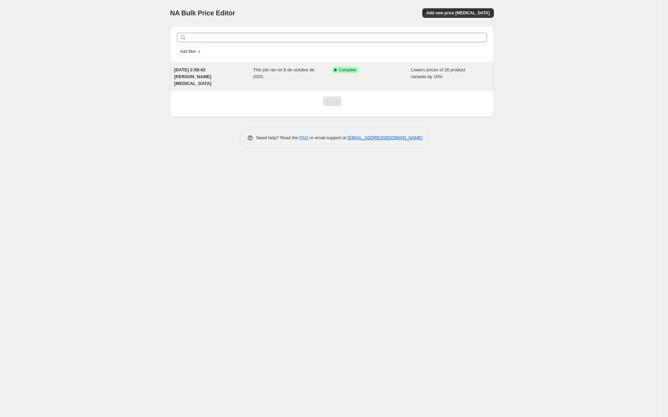
click at [319, 81] on div "[DATE] 2:58:43 p.m. Price [MEDICAL_DATA] This job ran on 8 de octubre de 2025. …" at bounding box center [332, 76] width 324 height 29
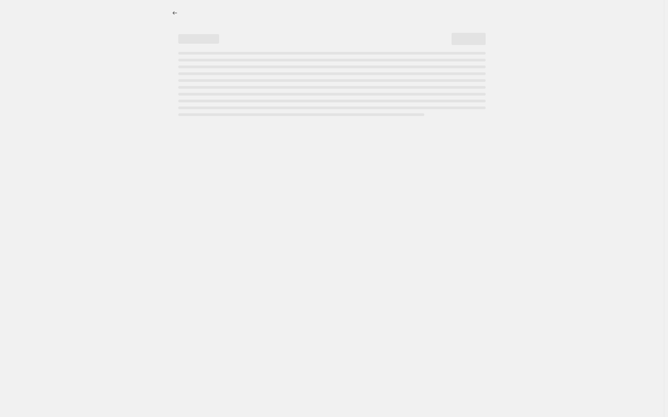
select select "percentage"
select select "not_equal"
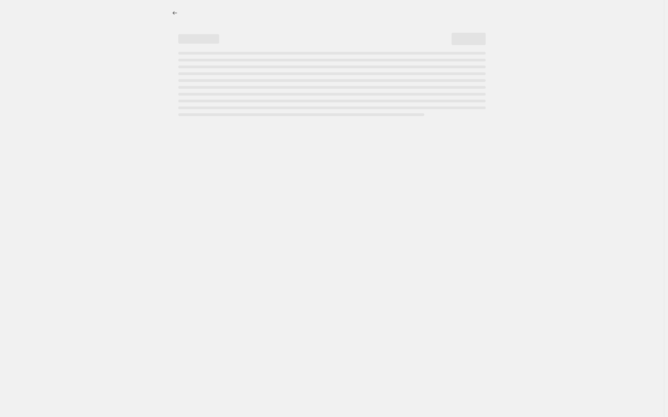
select select "not_equal"
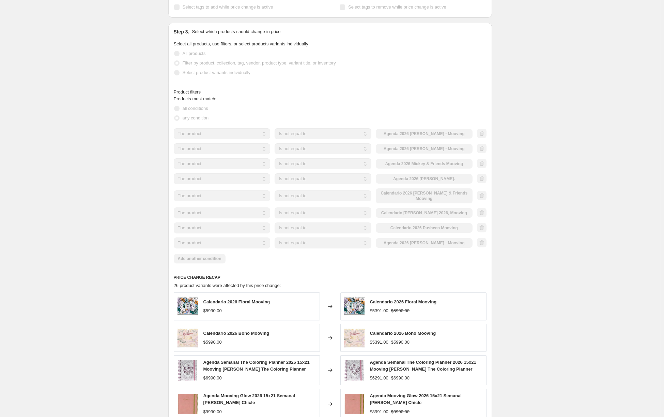
scroll to position [501, 0]
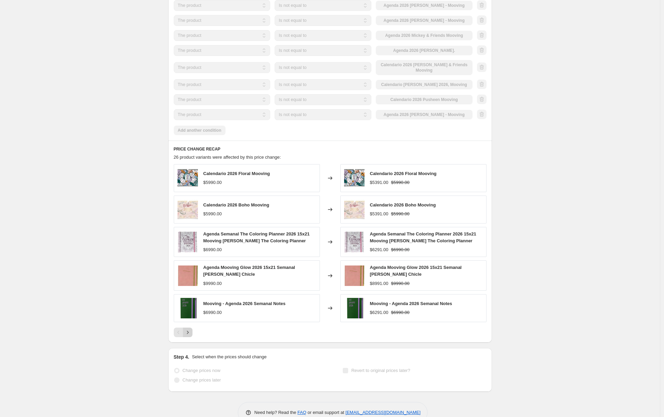
click at [188, 329] on icon "Next" at bounding box center [187, 332] width 7 height 7
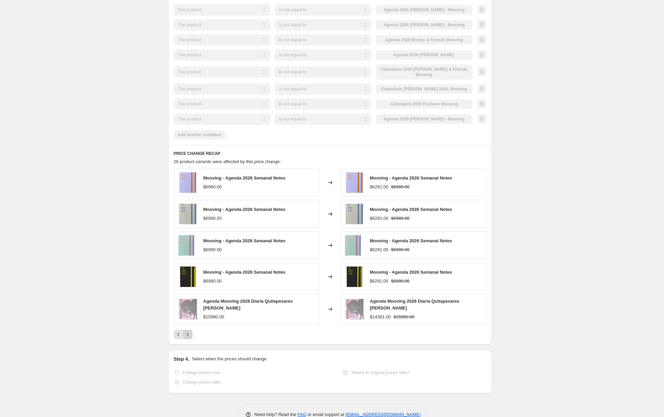
click at [188, 331] on icon "Next" at bounding box center [187, 334] width 7 height 7
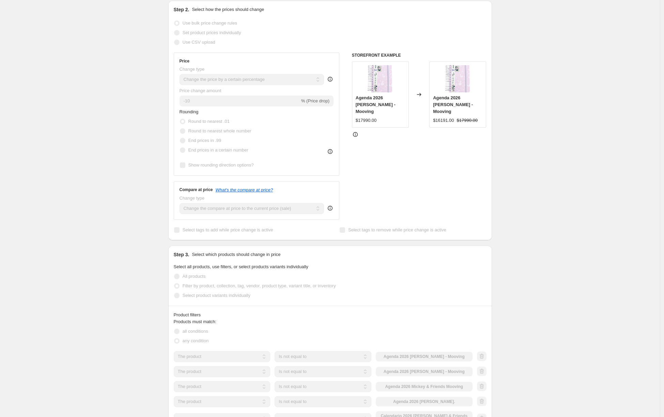
scroll to position [0, 0]
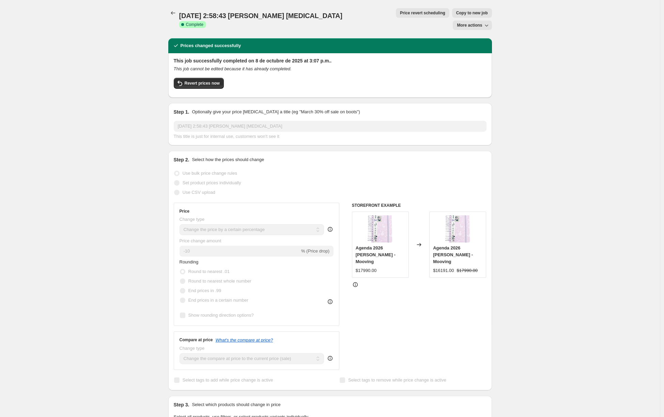
click at [476, 22] on span "More actions" at bounding box center [469, 24] width 25 height 5
click at [209, 78] on button "Revert prices now" at bounding box center [199, 83] width 50 height 11
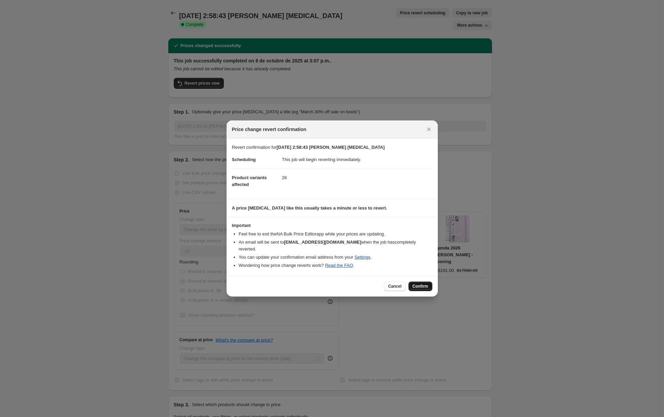
click at [419, 283] on span "Confirm" at bounding box center [421, 285] width 16 height 5
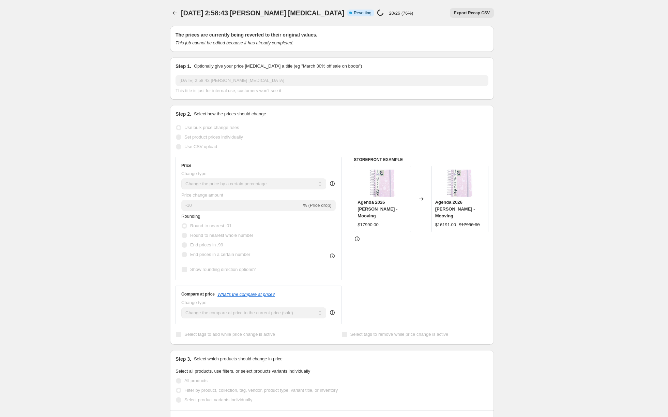
select select "percentage"
select select "not_equal"
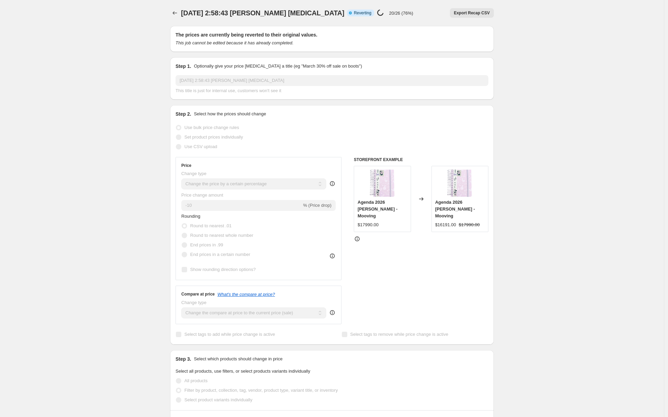
select select "not_equal"
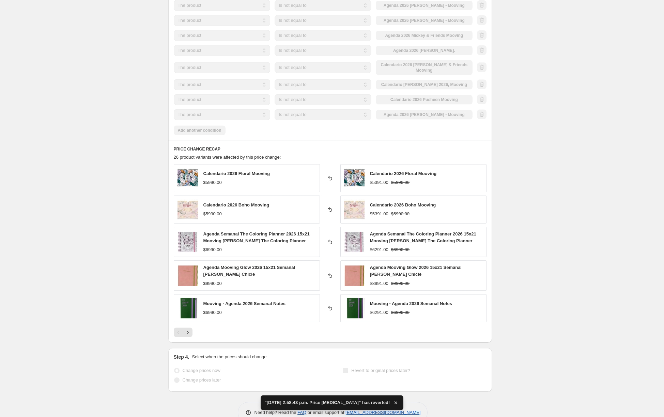
scroll to position [245, 0]
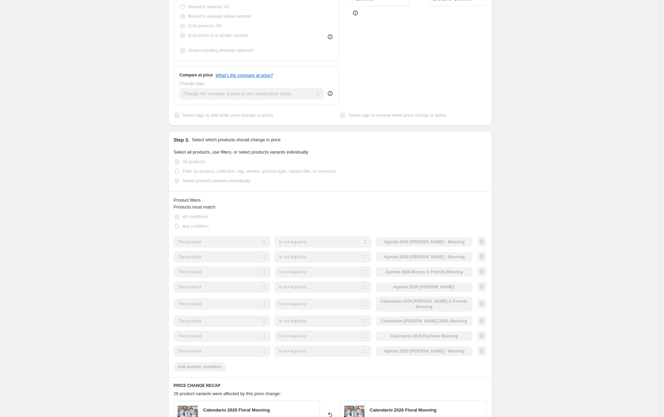
click at [355, 295] on div "The product The product's collection The product's vendor The product's status …" at bounding box center [330, 296] width 313 height 120
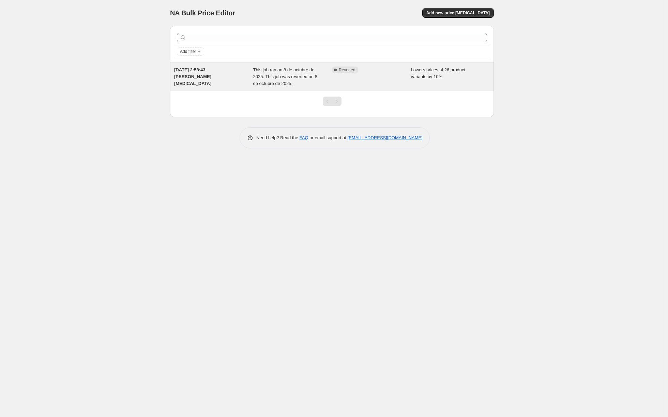
click at [334, 79] on div "Complete Reverted" at bounding box center [371, 76] width 79 height 20
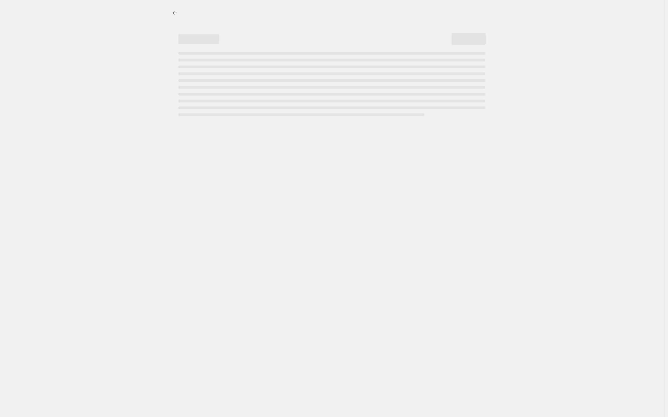
select select "percentage"
select select "not_equal"
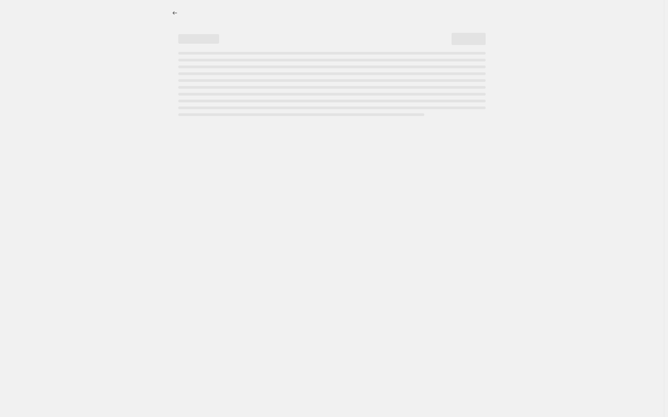
select select "not_equal"
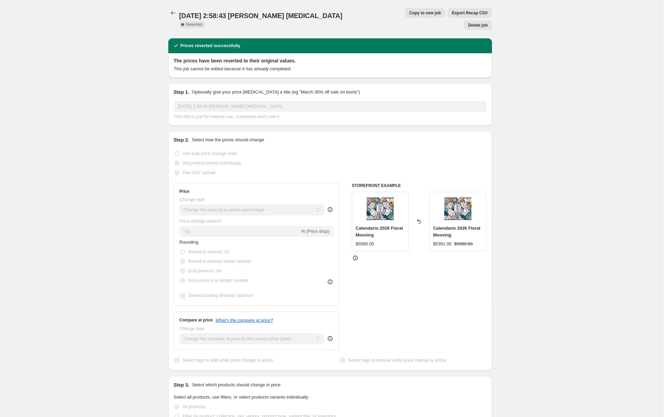
click at [471, 22] on span "Delete job" at bounding box center [477, 24] width 19 height 5
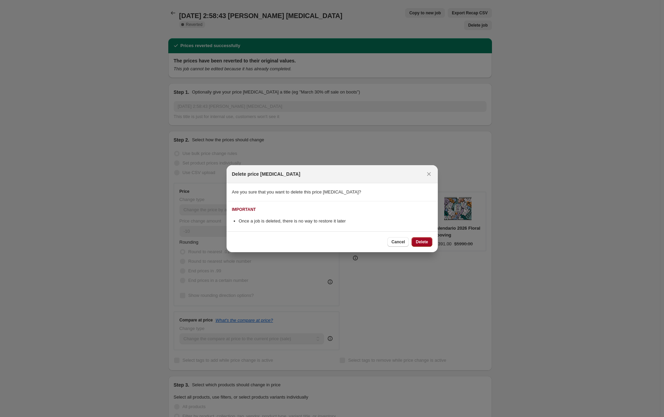
click at [424, 239] on span "Delete" at bounding box center [422, 241] width 12 height 5
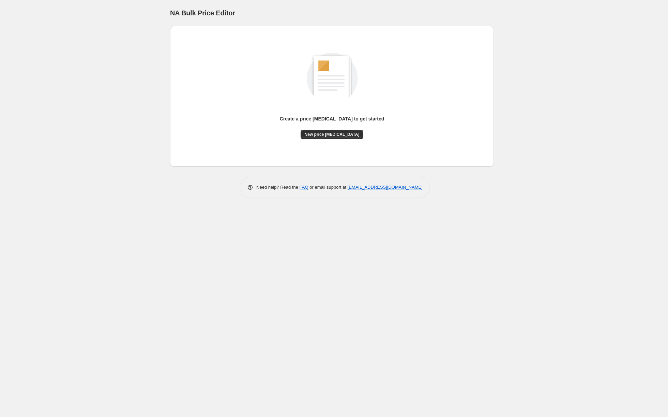
click at [344, 139] on div "Create a price change job to get started New price change job" at bounding box center [332, 96] width 313 height 130
click at [343, 136] on span "New price [MEDICAL_DATA]" at bounding box center [332, 134] width 55 height 5
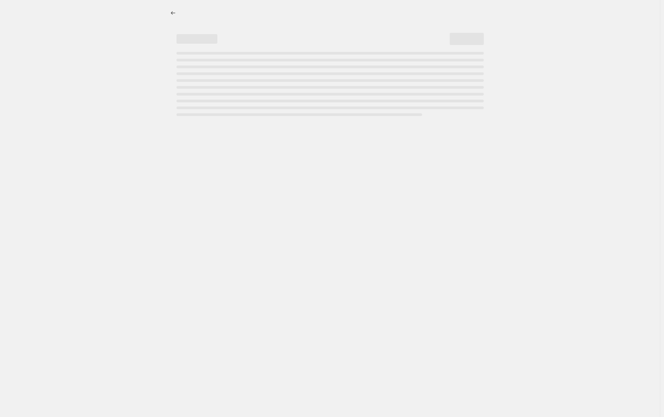
select select "percentage"
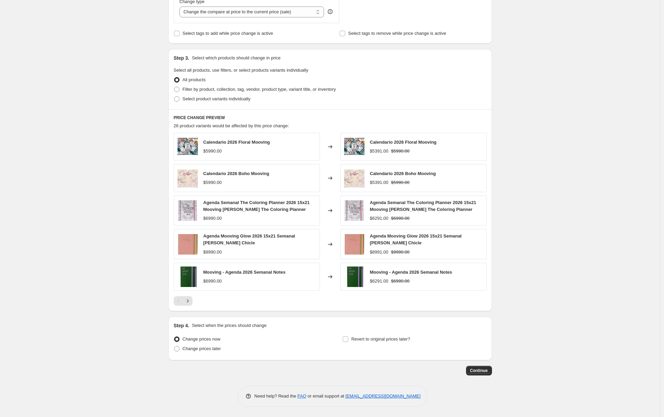
scroll to position [211, 0]
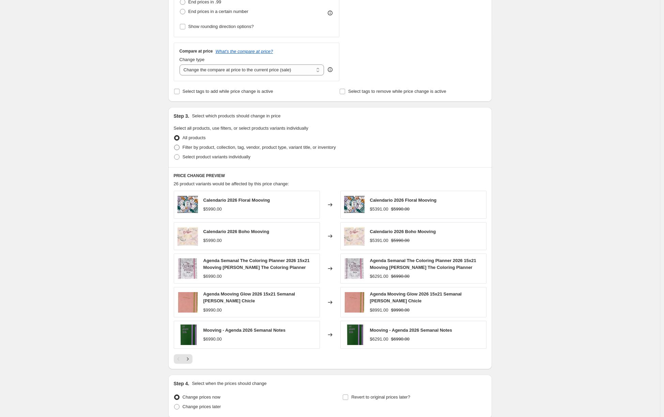
click at [242, 148] on span "Filter by product, collection, tag, vendor, product type, variant title, or inv…" at bounding box center [259, 147] width 153 height 5
click at [175, 145] on input "Filter by product, collection, tag, vendor, product type, variant title, or inv…" at bounding box center [174, 145] width 0 height 0
radio input "true"
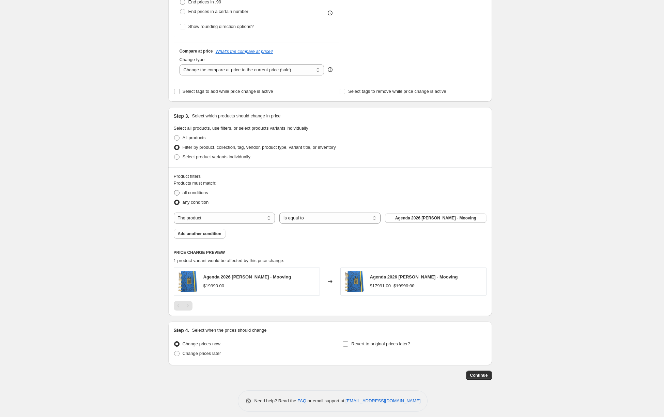
click at [206, 194] on span "all conditions" at bounding box center [196, 192] width 26 height 5
click at [175, 190] on input "all conditions" at bounding box center [174, 190] width 0 height 0
radio input "true"
select select "not_equal"
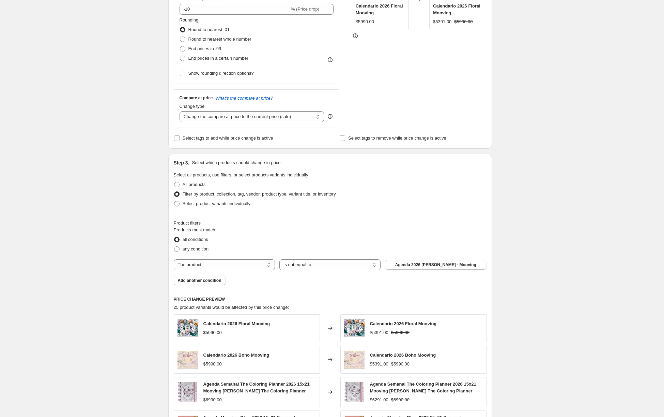
scroll to position [220, 0]
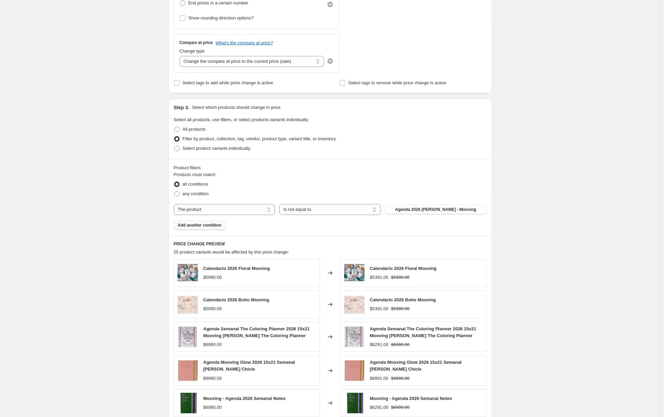
click at [216, 226] on span "Add another condition" at bounding box center [200, 224] width 44 height 5
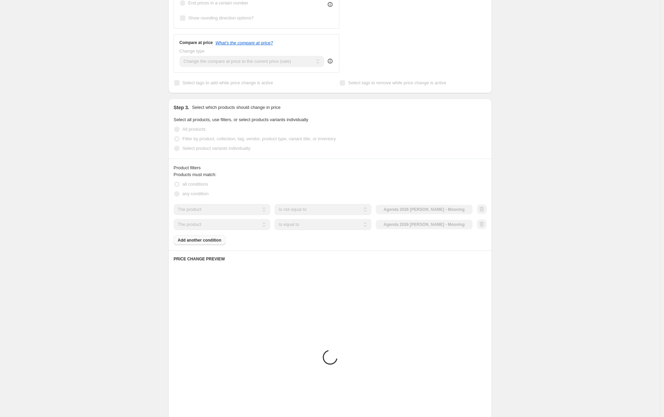
scroll to position [185, 0]
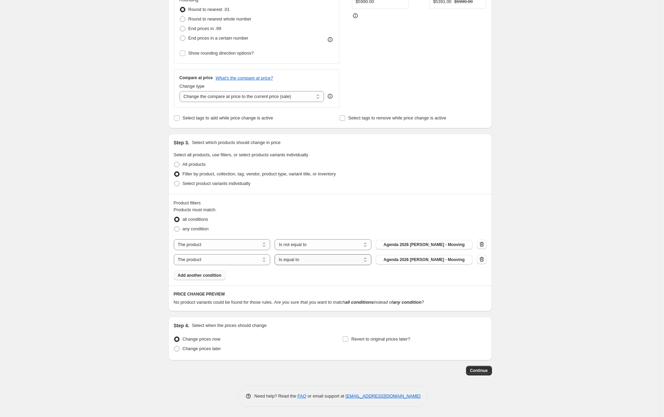
select select "not_equal"
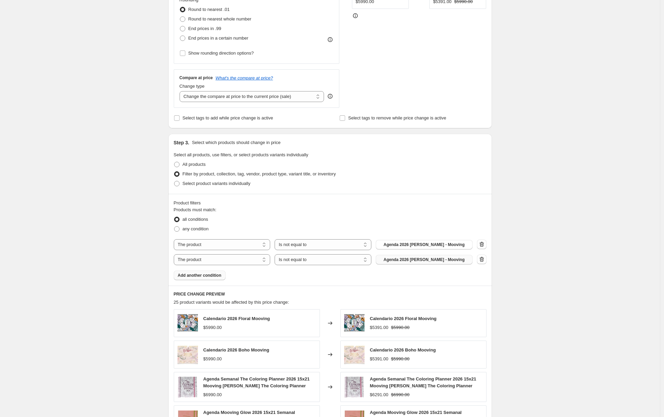
click at [399, 262] on button "Agenda 2026 [PERSON_NAME] - Mooving" at bounding box center [424, 260] width 97 height 10
click at [217, 277] on span "Add another condition" at bounding box center [200, 274] width 44 height 5
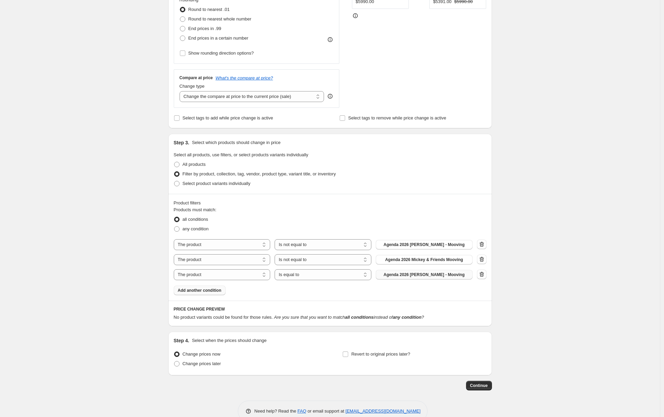
click at [409, 275] on span "Agenda 2026 [PERSON_NAME] - Mooving" at bounding box center [424, 274] width 81 height 5
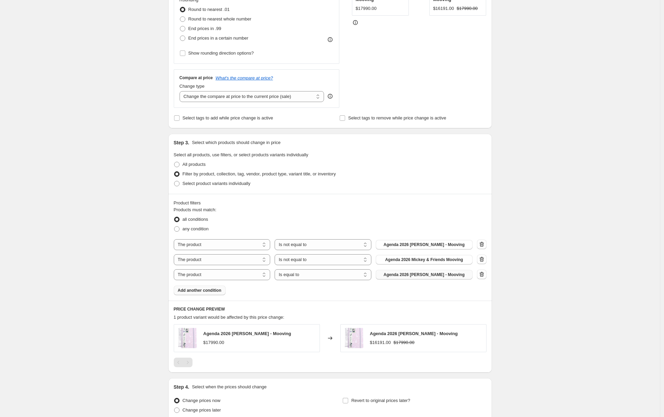
click at [213, 287] on button "Add another condition" at bounding box center [200, 290] width 52 height 10
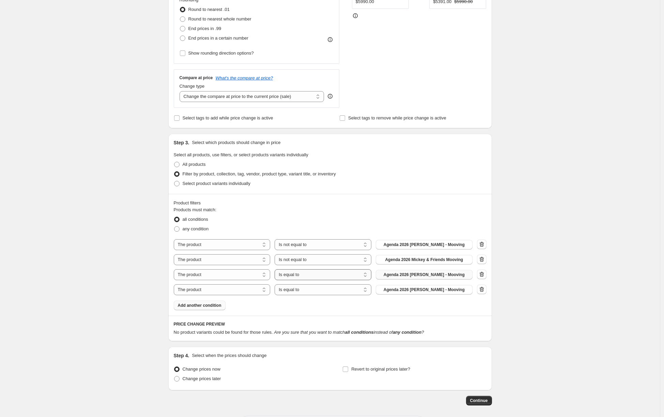
select select "not_equal"
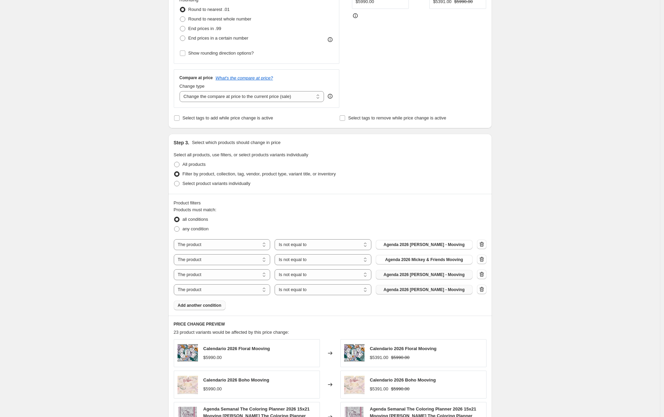
click at [407, 289] on span "Agenda 2026 [PERSON_NAME] - Mooving" at bounding box center [424, 289] width 81 height 5
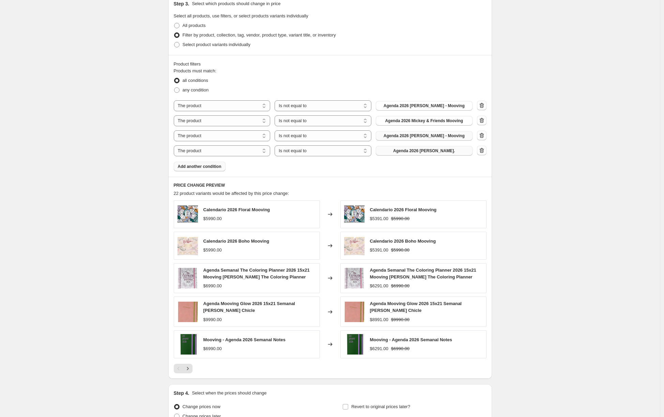
scroll to position [310, 0]
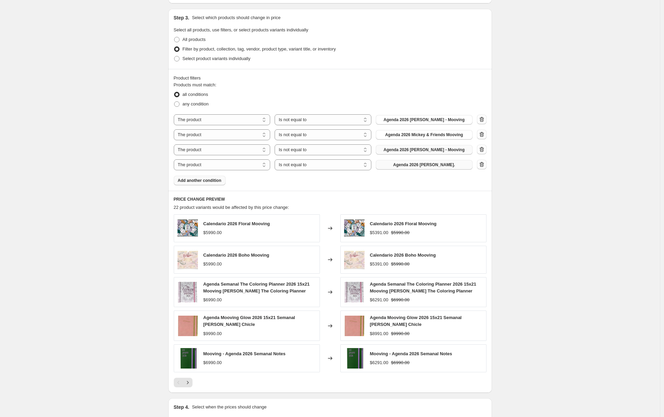
click at [214, 182] on span "Add another condition" at bounding box center [200, 180] width 44 height 5
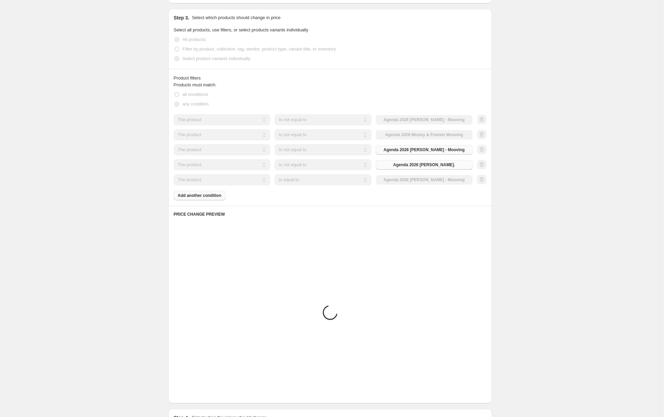
scroll to position [230, 0]
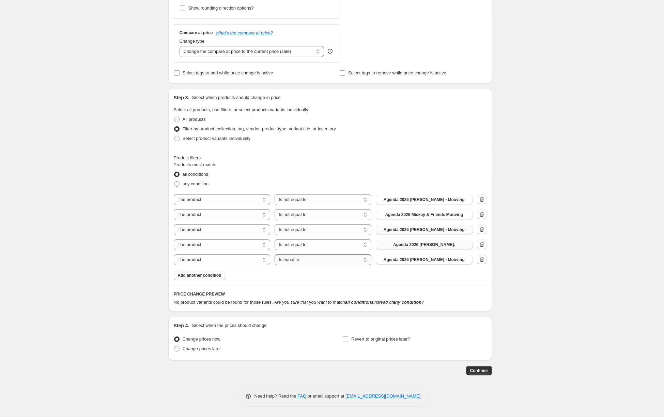
select select "not_equal"
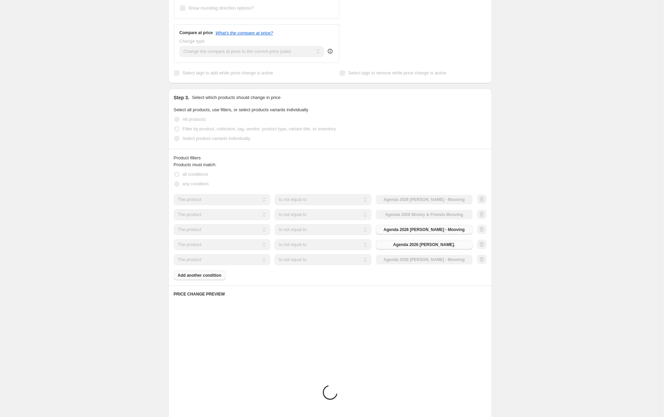
click at [400, 262] on div "The product The product's collection The product's vendor The product's status …" at bounding box center [323, 259] width 299 height 11
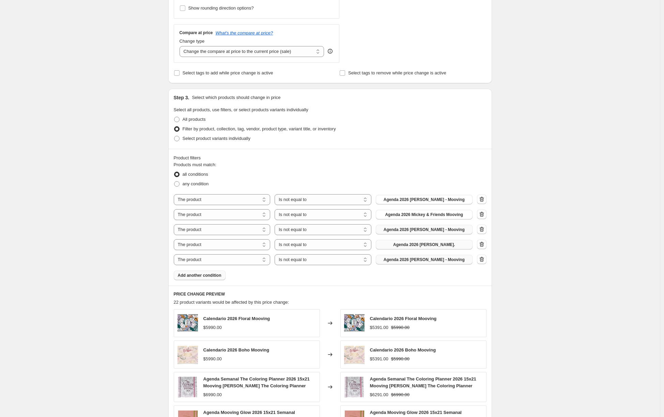
click at [401, 260] on span "Agenda 2026 [PERSON_NAME] - Mooving" at bounding box center [424, 259] width 81 height 5
click at [218, 281] on div "Product filters Products must match: all conditions any condition The product T…" at bounding box center [330, 217] width 324 height 137
click at [214, 274] on span "Add another condition" at bounding box center [200, 274] width 44 height 5
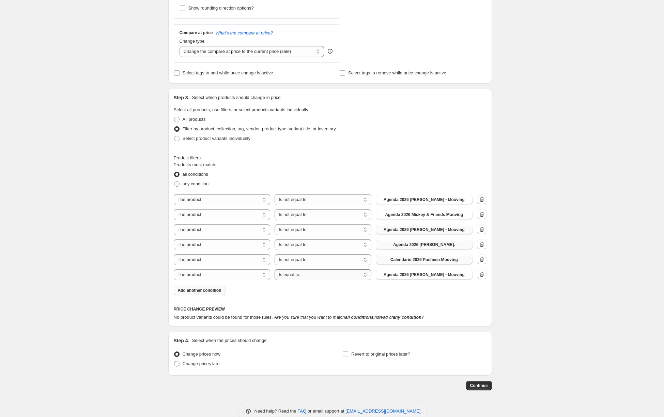
select select "not_equal"
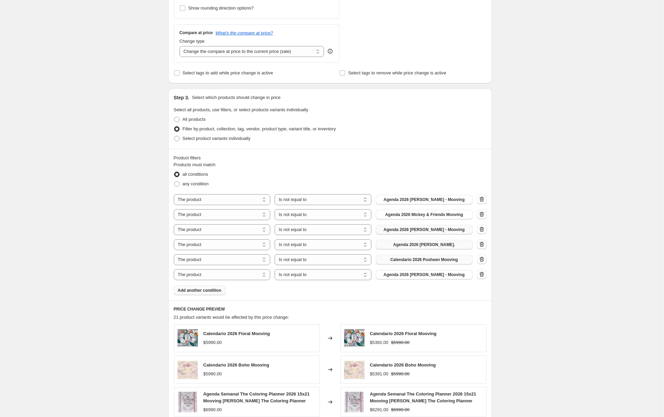
click at [426, 276] on span "Agenda 2026 [PERSON_NAME] - Mooving" at bounding box center [424, 274] width 81 height 5
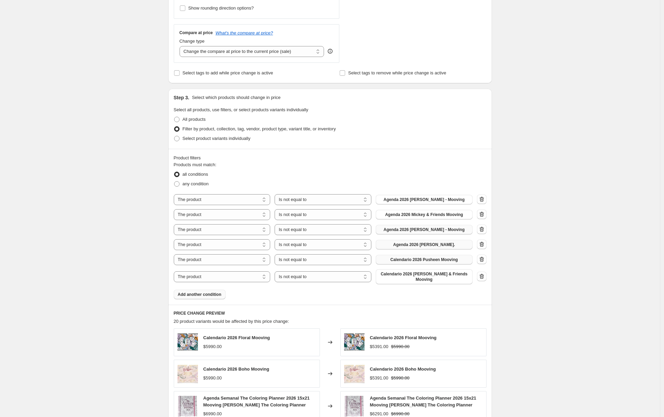
click at [203, 291] on span "Add another condition" at bounding box center [200, 293] width 44 height 5
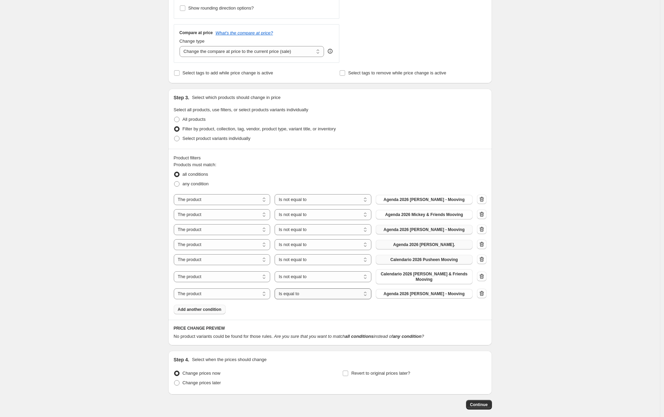
select select "not_equal"
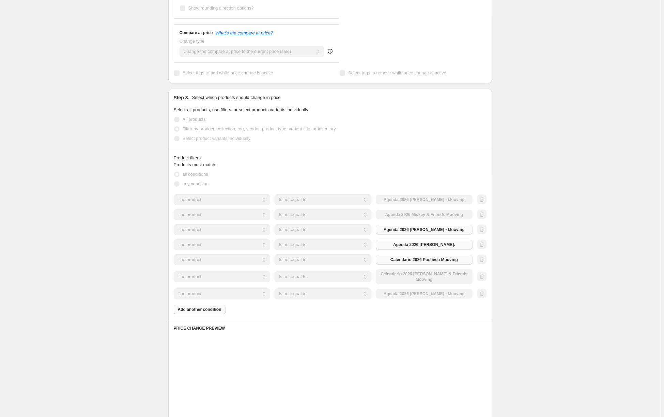
click at [408, 290] on div "The product The product's collection The product's vendor The product's status …" at bounding box center [323, 293] width 299 height 11
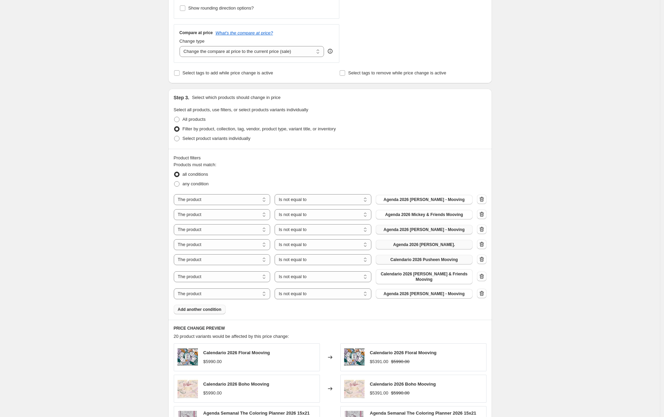
click at [408, 291] on span "Agenda 2026 [PERSON_NAME] - Mooving" at bounding box center [424, 293] width 81 height 5
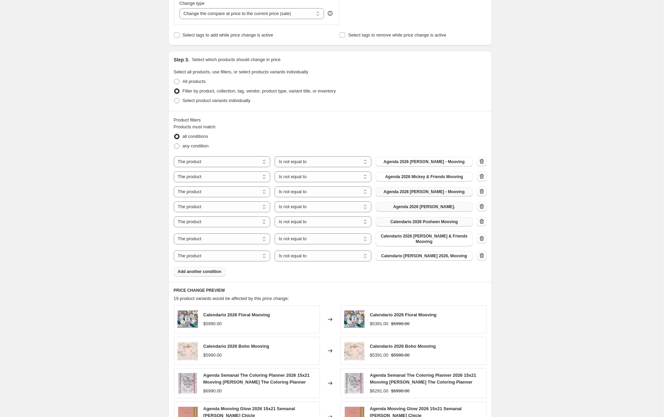
scroll to position [436, 0]
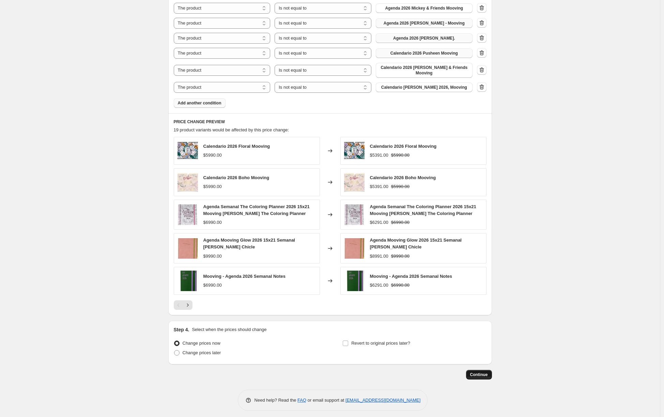
click at [475, 372] on span "Continue" at bounding box center [479, 374] width 18 height 5
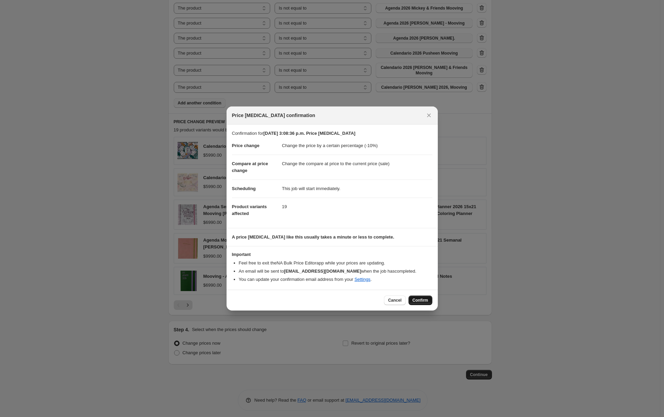
click at [421, 298] on span "Confirm" at bounding box center [421, 299] width 16 height 5
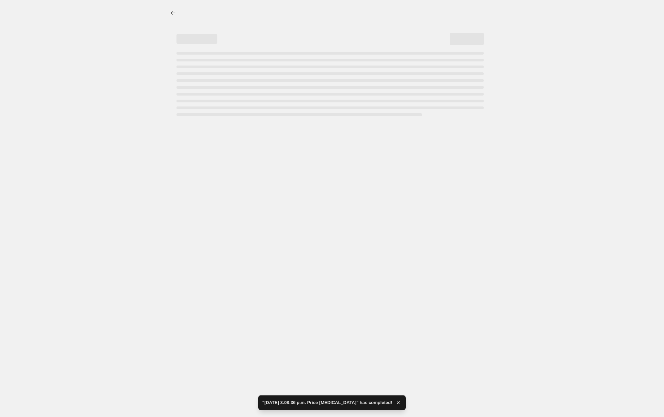
select select "percentage"
select select "not_equal"
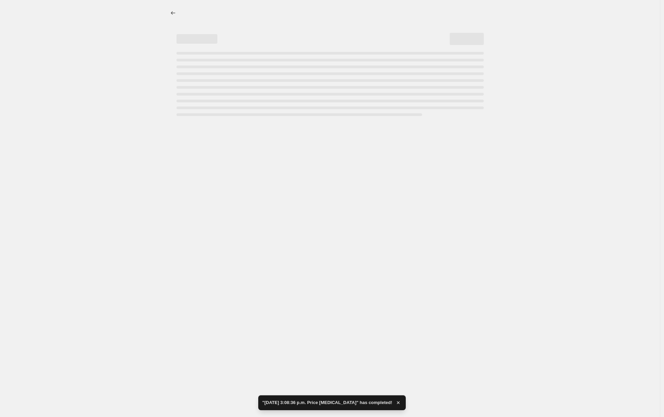
select select "not_equal"
